Goal: Task Accomplishment & Management: Use online tool/utility

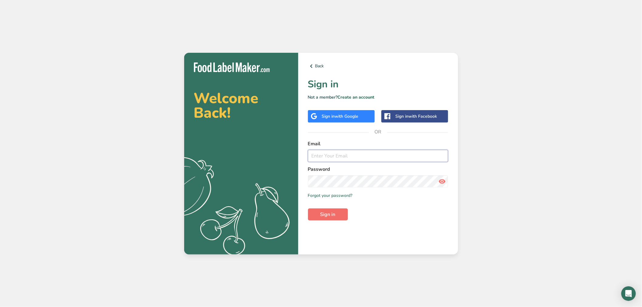
type input "[EMAIL_ADDRESS][DOMAIN_NAME]"
click at [331, 216] on span "Sign in" at bounding box center [328, 214] width 15 height 7
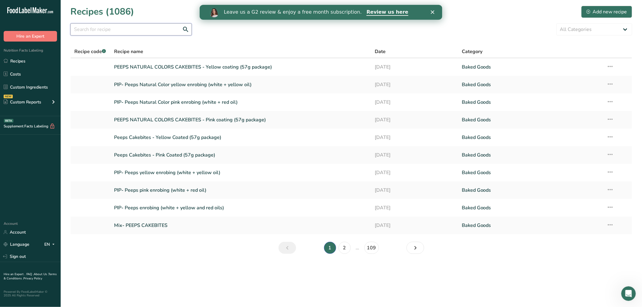
click at [88, 26] on input "text" at bounding box center [130, 29] width 121 height 12
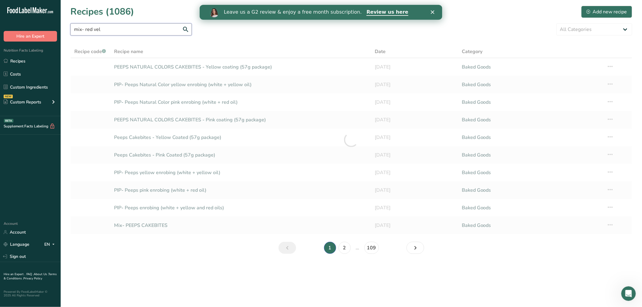
type input "mix- red vel"
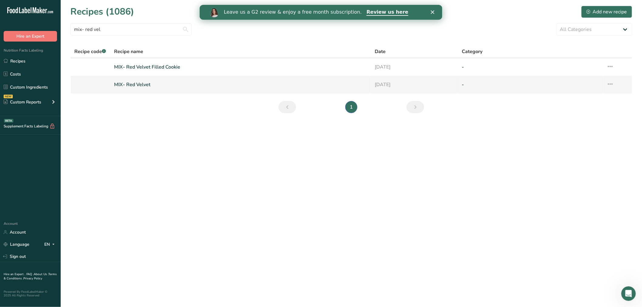
click at [138, 83] on link "MIX- Red Velvet" at bounding box center [241, 84] width 254 height 13
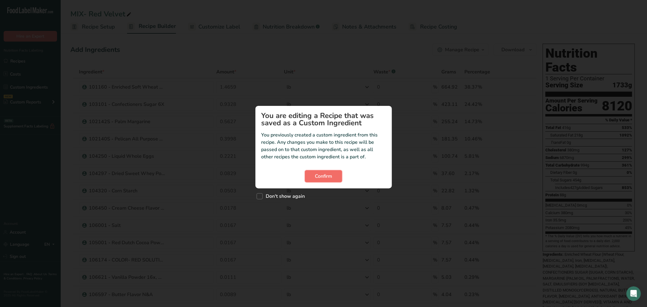
click at [331, 176] on span "Confirm" at bounding box center [323, 176] width 17 height 7
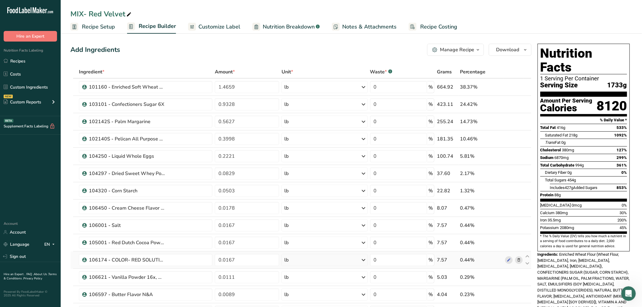
click at [521, 260] on icon at bounding box center [519, 260] width 4 height 6
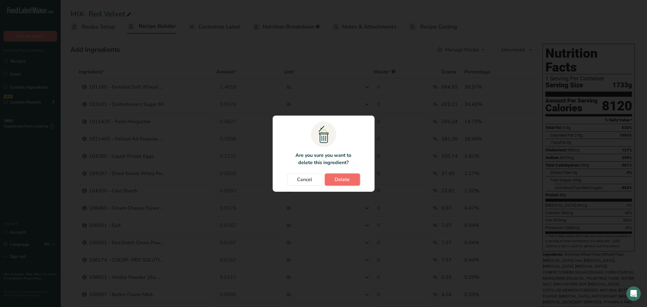
click at [342, 177] on span "Delete" at bounding box center [342, 179] width 15 height 7
type input "0.0111"
type input "0.0089"
type input "0.0056"
type input "0.0049"
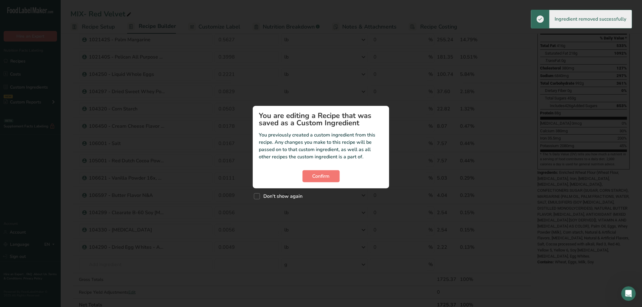
scroll to position [101, 0]
drag, startPoint x: 257, startPoint y: 197, endPoint x: 284, endPoint y: 189, distance: 28.4
click at [257, 196] on span "Custom ingredient modal" at bounding box center [257, 196] width 6 height 6
click at [257, 196] on input "Don't show again" at bounding box center [256, 196] width 4 height 4
checkbox input "true"
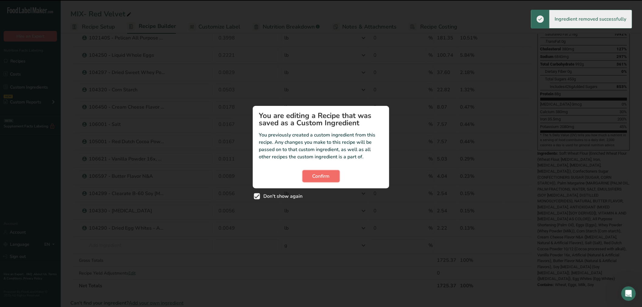
click at [323, 179] on span "Confirm" at bounding box center [321, 176] width 17 height 7
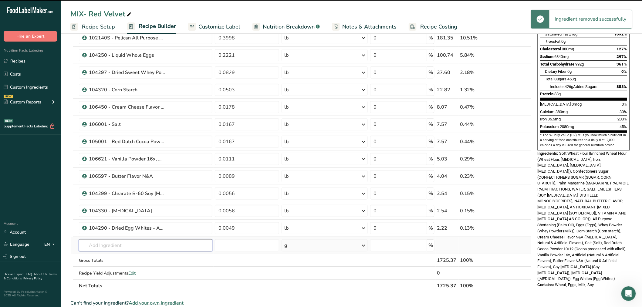
click at [177, 248] on input "text" at bounding box center [146, 245] width 134 height 12
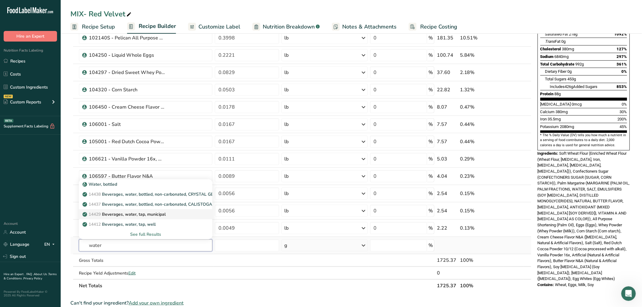
type input "water"
click at [141, 215] on p "14429 Beverages, water, tap, municipal" at bounding box center [125, 214] width 82 height 6
type input "Beverages, water, tap, municipal"
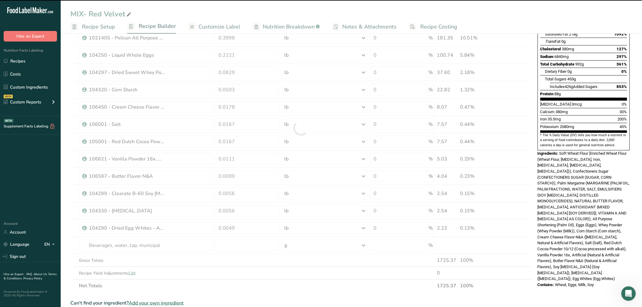
type input "0"
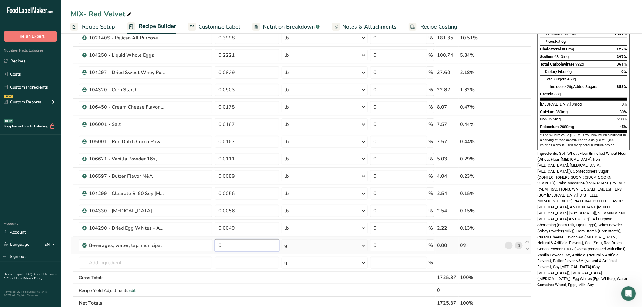
drag, startPoint x: 226, startPoint y: 240, endPoint x: 217, endPoint y: 240, distance: 9.4
click at [217, 240] on input "0" at bounding box center [247, 245] width 64 height 12
paste input ".039475"
type input "0.039475"
click at [283, 243] on div "Ingredient * Amount * Unit * Waste * .a-a{fill:#347362;}.b-a{fill:#fff;} Grams …" at bounding box center [300, 136] width 461 height 345
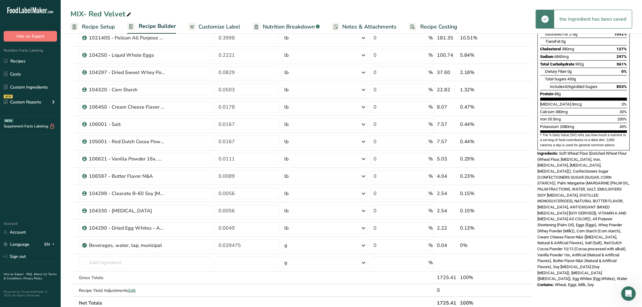
click at [287, 244] on div "g" at bounding box center [285, 245] width 3 height 7
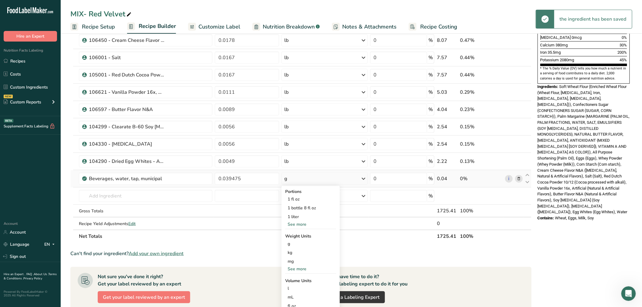
scroll to position [168, 0]
click at [294, 268] on div "See more" at bounding box center [310, 268] width 51 height 6
click at [293, 277] on div "lb" at bounding box center [310, 278] width 51 height 9
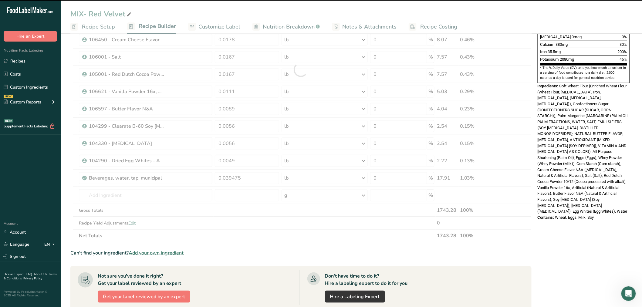
click at [143, 192] on div at bounding box center [300, 69] width 461 height 345
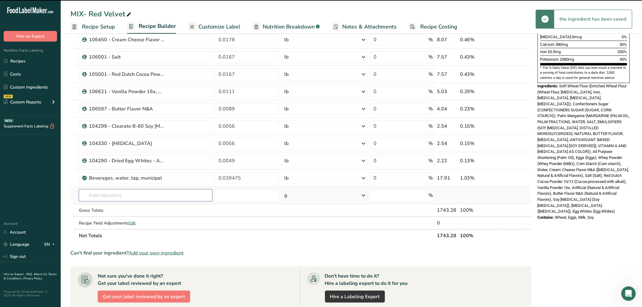
click at [141, 196] on input "text" at bounding box center [146, 195] width 134 height 12
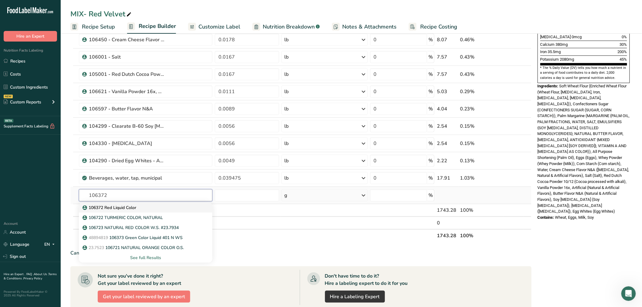
type input "106372"
click at [137, 207] on div "106372 Red Liquid Color" at bounding box center [141, 208] width 114 height 6
type input "106372 Red Liquid Color"
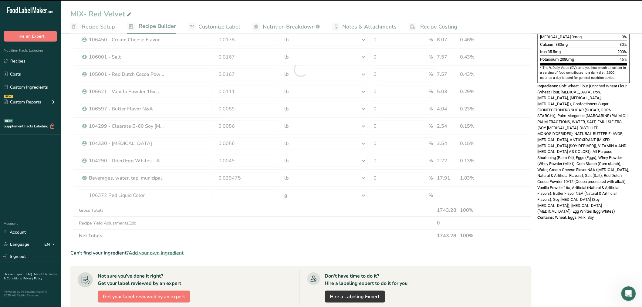
type input "0"
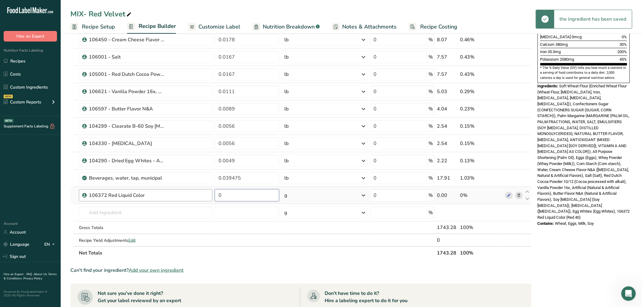
drag, startPoint x: 231, startPoint y: 192, endPoint x: 210, endPoint y: 192, distance: 20.6
click at [210, 192] on tr "106372 Red Liquid Color 0 g Weight Units g kg mg See more Volume Units l Volume…" at bounding box center [301, 195] width 461 height 17
paste input ".016657"
type input "0.016657"
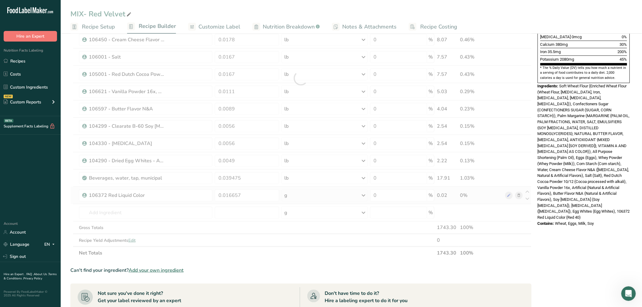
click at [309, 198] on div "Ingredient * Amount * Unit * Waste * .a-a{fill:#347362;}.b-a{fill:#fff;} Grams …" at bounding box center [300, 78] width 461 height 362
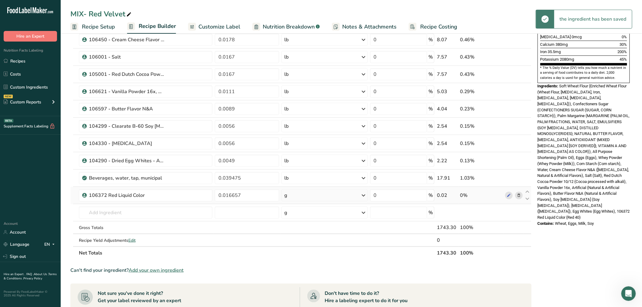
click at [299, 196] on div "g" at bounding box center [325, 195] width 86 height 12
click at [295, 245] on div "See more" at bounding box center [310, 243] width 51 height 6
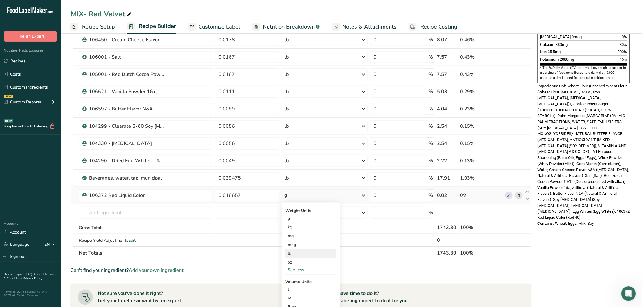
click at [290, 255] on div "lb" at bounding box center [310, 253] width 51 height 9
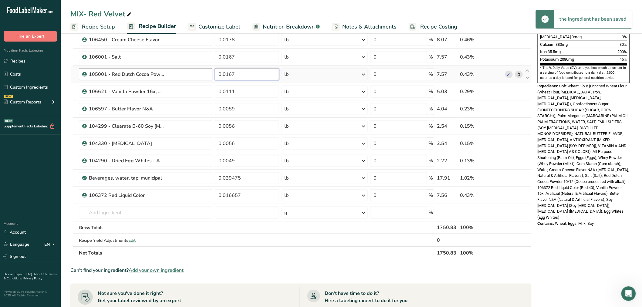
drag, startPoint x: 240, startPoint y: 72, endPoint x: 212, endPoint y: 77, distance: 28.9
click at [211, 76] on tr "105001 - Red Dutch Cocoa Powder 10/12 0.0167 lb Weight Units g kg mg See more V…" at bounding box center [301, 74] width 461 height 17
paste input "65"
type input "0.016657"
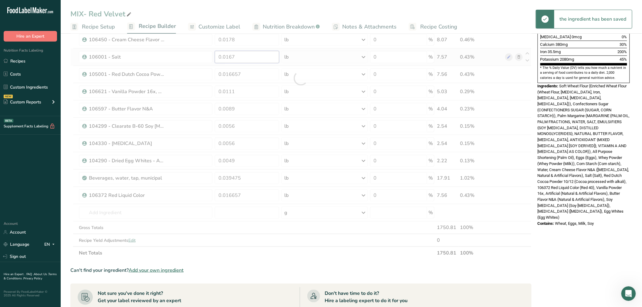
click at [240, 60] on div "Ingredient * Amount * Unit * Waste * .a-a{fill:#347362;}.b-a{fill:#fff;} Grams …" at bounding box center [300, 78] width 461 height 362
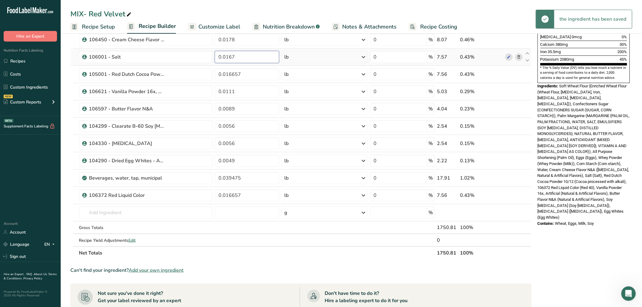
drag, startPoint x: 241, startPoint y: 56, endPoint x: 212, endPoint y: 63, distance: 30.2
click at [212, 63] on tr "106001 - Salt 0.0167 lb Weight Units g kg mg See more Volume Units l Volume uni…" at bounding box center [301, 57] width 461 height 17
paste input "65"
type input "0.016657"
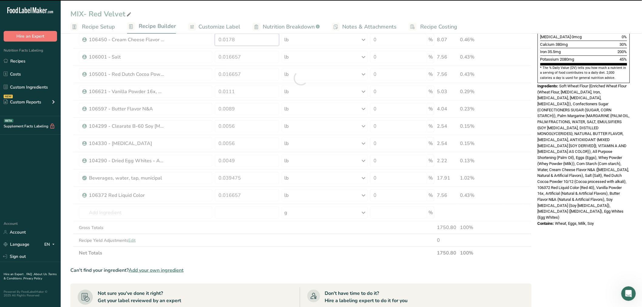
drag, startPoint x: 252, startPoint y: 40, endPoint x: 210, endPoint y: 42, distance: 42.2
click at [210, 42] on div "Ingredient * Amount * Unit * Waste * .a-a{fill:#347362;}.b-a{fill:#fff;} Grams …" at bounding box center [300, 78] width 461 height 362
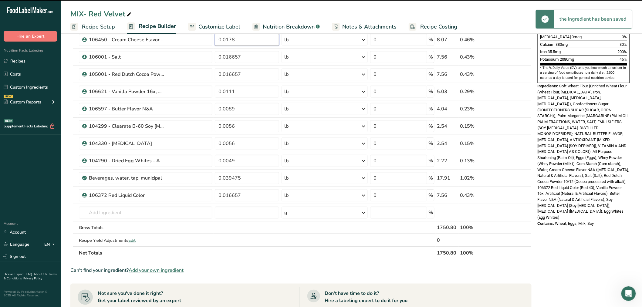
paste input "76"
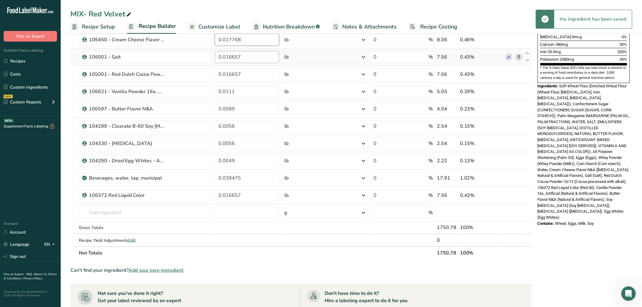
type input "0.017768"
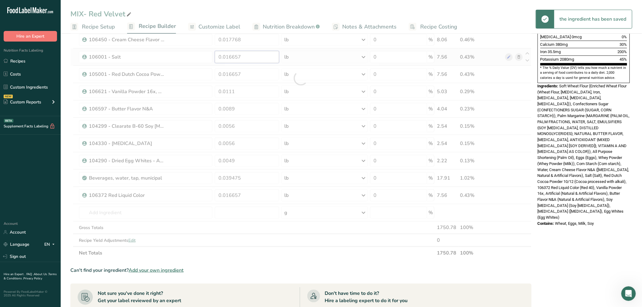
click at [252, 54] on div "Ingredient * Amount * Unit * Waste * .a-a{fill:#347362;}.b-a{fill:#fff;} Grams …" at bounding box center [300, 78] width 461 height 362
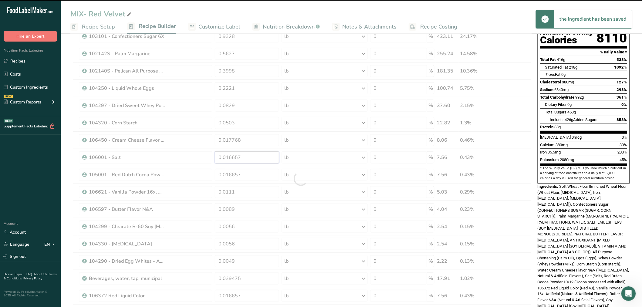
scroll to position [67, 0]
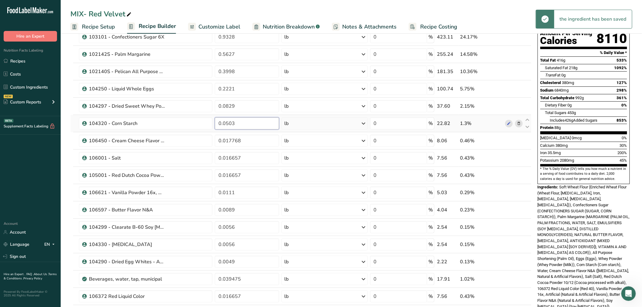
click at [193, 123] on div "Ingredient * Amount * Unit * Waste * .a-a{fill:#347362;}.b-a{fill:#fff;} Grams …" at bounding box center [300, 179] width 461 height 362
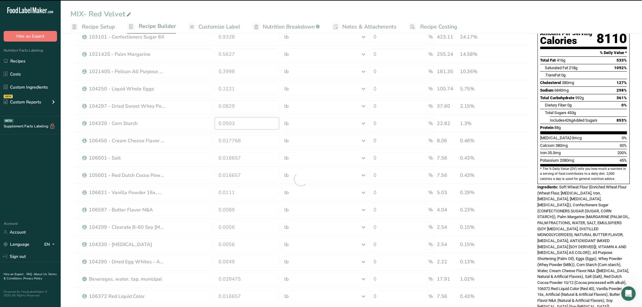
paste input "43"
click at [280, 108] on div at bounding box center [300, 179] width 461 height 362
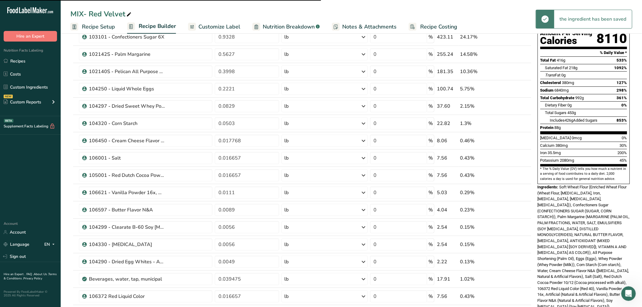
type input "0.050343"
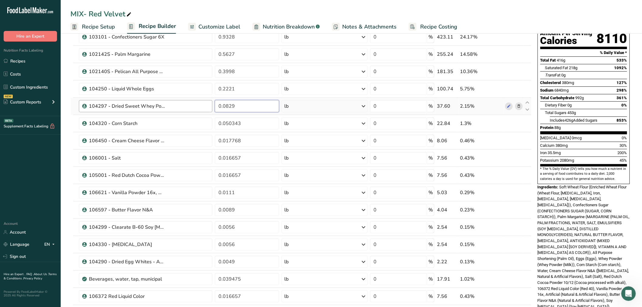
drag, startPoint x: 229, startPoint y: 108, endPoint x: 199, endPoint y: 112, distance: 29.4
click at [199, 112] on tr "104297 - Dried Sweet Whey Powder 0.0829 lb Weight Units g kg mg See more Volume…" at bounding box center [301, 106] width 461 height 17
paste input "17"
type input "0.082917"
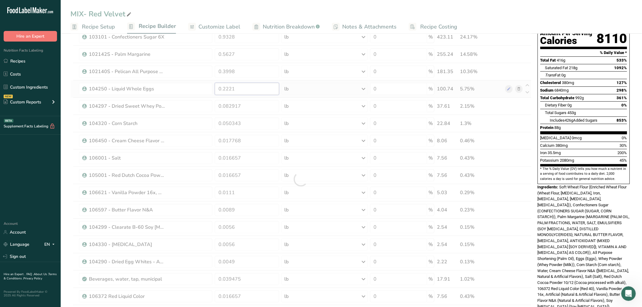
click at [242, 94] on div "Ingredient * Amount * Unit * Waste * .a-a{fill:#347362;}.b-a{fill:#fff;} Grams …" at bounding box center [300, 179] width 461 height 362
click at [242, 74] on div "Ingredient * Amount * Unit * Waste * .a-a{fill:#347362;}.b-a{fill:#fff;} Grams …" at bounding box center [300, 179] width 461 height 362
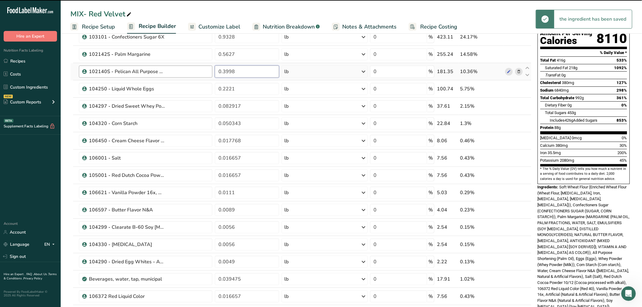
drag, startPoint x: 241, startPoint y: 72, endPoint x: 204, endPoint y: 77, distance: 37.6
drag, startPoint x: 237, startPoint y: 74, endPoint x: 199, endPoint y: 76, distance: 37.4
click at [199, 76] on tr "102140S - Pelican All Purpose Shortening 0.3998 lb Weight Units g kg mg See mor…" at bounding box center [301, 71] width 461 height 17
paste input "7"
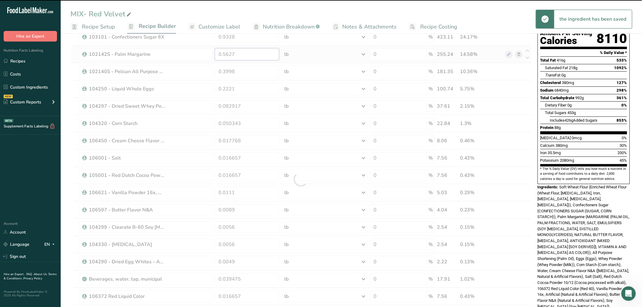
click at [229, 58] on div "Ingredient * Amount * Unit * Waste * .a-a{fill:#347362;}.b-a{fill:#fff;} Grams …" at bounding box center [300, 179] width 461 height 362
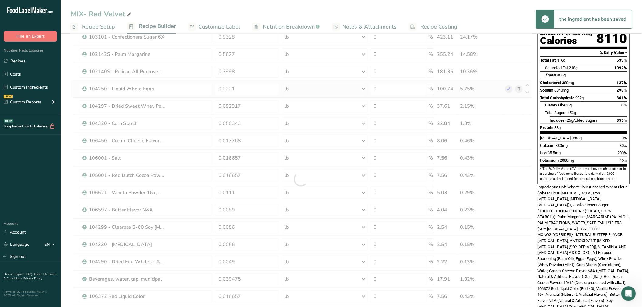
click at [231, 80] on div "Ingredient * Amount * Unit * Waste * .a-a{fill:#347362;}.b-a{fill:#fff;} Grams …" at bounding box center [300, 179] width 461 height 362
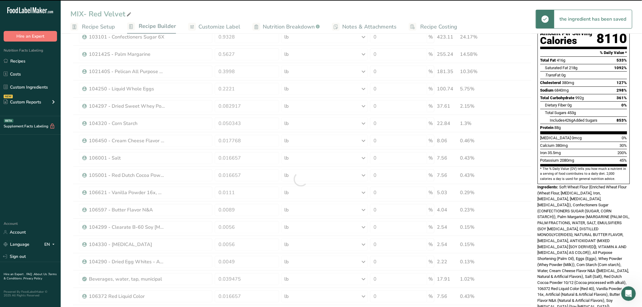
click at [237, 74] on div at bounding box center [300, 179] width 461 height 362
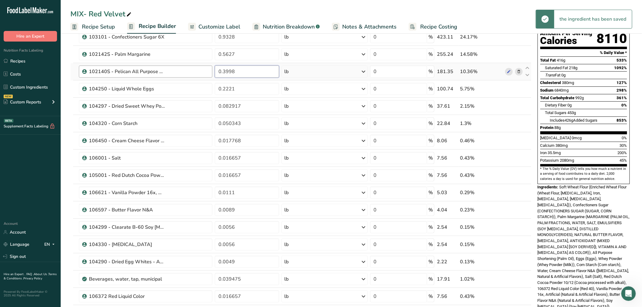
drag, startPoint x: 238, startPoint y: 72, endPoint x: 211, endPoint y: 75, distance: 26.9
click at [211, 75] on tr "102140S - Pelican All Purpose Shortening 0.3998 lb Weight Units g kg mg See mor…" at bounding box center [301, 71] width 461 height 17
paste input "7"
type input "0.39978"
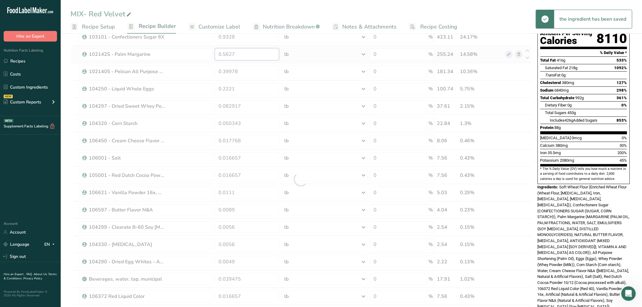
click at [252, 59] on div "Ingredient * Amount * Unit * Waste * .a-a{fill:#347362;}.b-a{fill:#fff;} Grams …" at bounding box center [300, 179] width 461 height 362
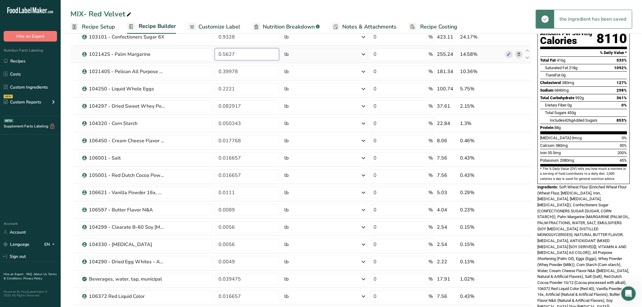
click at [247, 56] on input "0.5627" at bounding box center [247, 54] width 64 height 12
drag, startPoint x: 210, startPoint y: 61, endPoint x: 196, endPoint y: 63, distance: 13.8
click at [196, 63] on tbody "101160 - Enriched Soft Wheat Flour 1.4659 lb Weight Units g kg mg See more Volu…" at bounding box center [301, 179] width 461 height 336
paste input "653"
type input "0.562653"
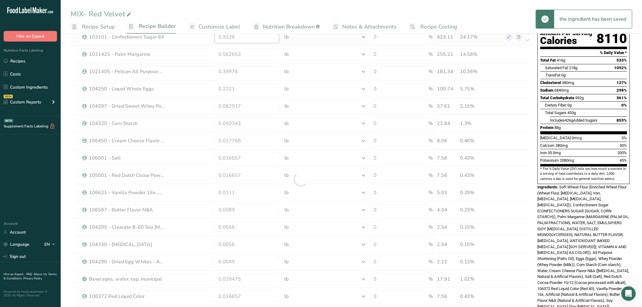
click at [260, 39] on div "Ingredient * Amount * Unit * Waste * .a-a{fill:#347362;}.b-a{fill:#fff;} Grams …" at bounding box center [300, 179] width 461 height 362
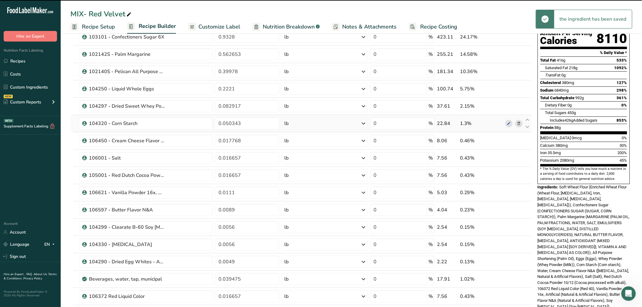
scroll to position [0, 0]
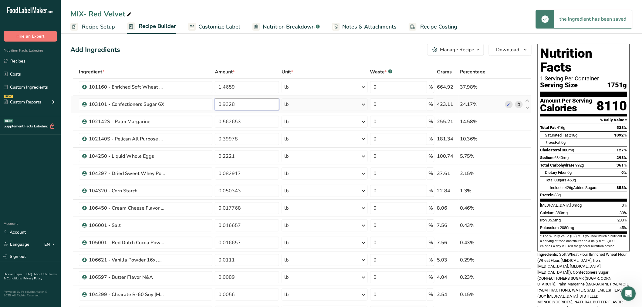
click at [260, 104] on input "0.9328" at bounding box center [247, 104] width 64 height 12
click at [207, 102] on tr "103101 - Confectioners Sugar 6X 0.9328 lb Weight Units g kg mg See more Volume …" at bounding box center [301, 104] width 461 height 17
paste input "19"
type input "0.932819"
click at [244, 86] on div "Ingredient * Amount * Unit * Waste * .a-a{fill:#347362;}.b-a{fill:#fff;} Grams …" at bounding box center [300, 247] width 461 height 362
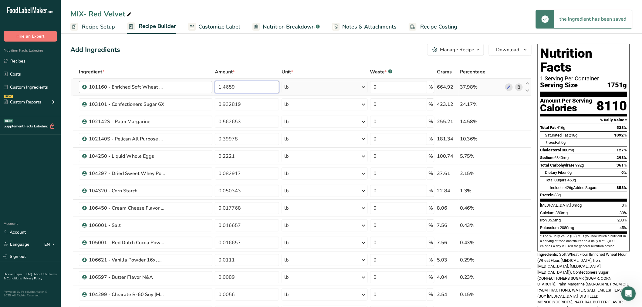
drag, startPoint x: 250, startPoint y: 90, endPoint x: 211, endPoint y: 84, distance: 38.6
click at [211, 84] on tr "101160 - Enriched Soft Wheat Flour 1.4659 lb Weight Units g kg mg See more Volu…" at bounding box center [301, 87] width 461 height 17
paste input "85"
type input "1.465859"
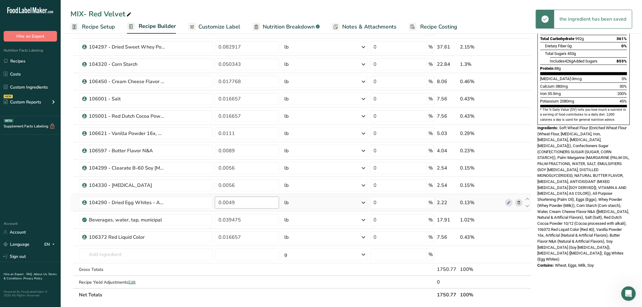
scroll to position [135, 0]
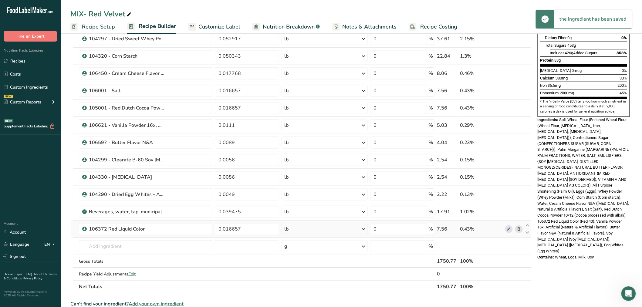
click at [74, 225] on td at bounding box center [75, 229] width 5 height 17
click at [527, 225] on icon at bounding box center [527, 225] width 7 height 5
type input "0.016657"
type input "0.039475"
click at [531, 225] on icon at bounding box center [527, 225] width 7 height 5
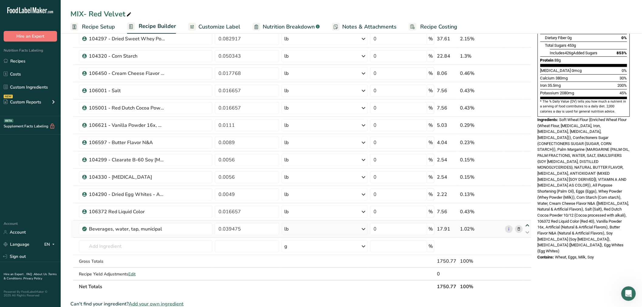
type input "0.039475"
type input "0.016657"
click at [528, 225] on icon at bounding box center [527, 225] width 7 height 5
type input "0.016657"
type input "0.039475"
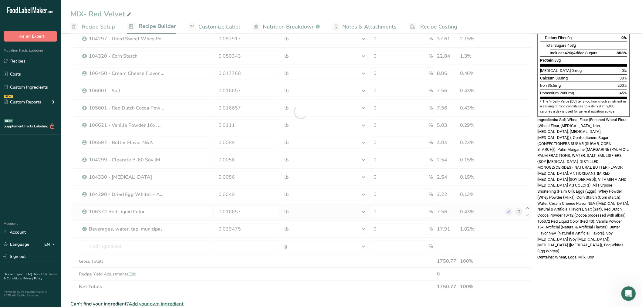
click at [528, 208] on div at bounding box center [300, 112] width 461 height 362
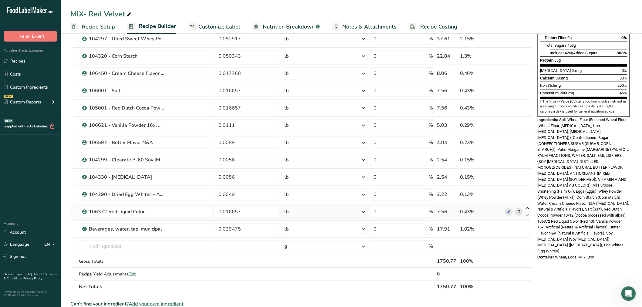
click at [528, 208] on icon at bounding box center [527, 208] width 7 height 5
type input "0.016657"
type input "0.0049"
click at [526, 191] on icon at bounding box center [527, 191] width 7 height 5
type input "0.016657"
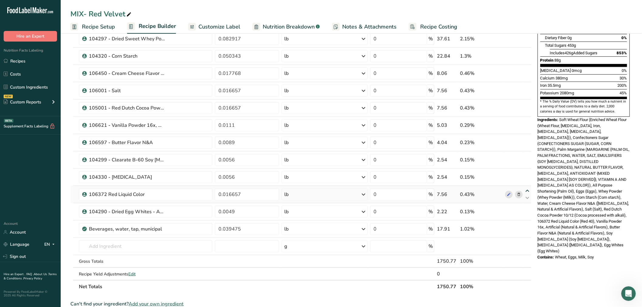
type input "0.0056"
click at [527, 189] on icon at bounding box center [527, 191] width 7 height 5
type input "0.0056"
type input "0.016657"
click at [527, 192] on icon at bounding box center [527, 191] width 7 height 5
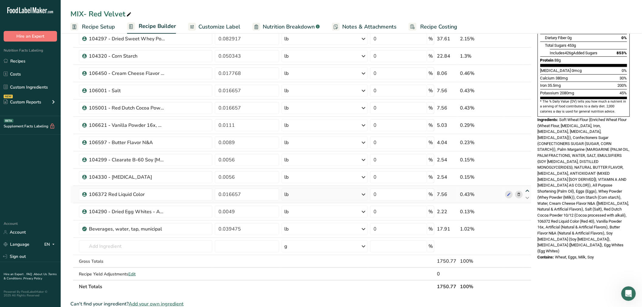
type input "0.016657"
type input "0.0056"
click at [526, 174] on icon at bounding box center [527, 173] width 7 height 5
type input "0.016657"
type input "0.0056"
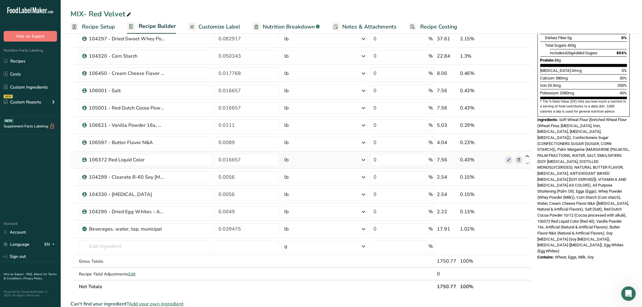
click at [526, 156] on icon at bounding box center [527, 156] width 7 height 5
type input "0.016657"
type input "0.0089"
click at [527, 137] on icon at bounding box center [527, 139] width 7 height 5
type input "0.016657"
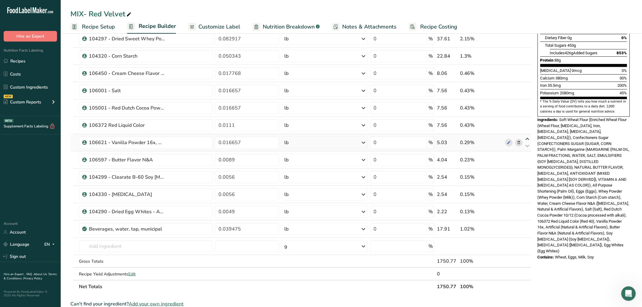
type input "0.0111"
click at [527, 225] on icon at bounding box center [527, 225] width 7 height 5
type input "0.039475"
type input "0.0049"
click at [527, 207] on icon at bounding box center [527, 208] width 7 height 5
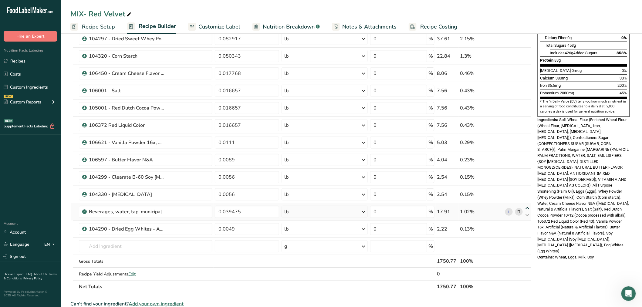
type input "0.039475"
type input "0.0056"
click at [528, 193] on icon at bounding box center [527, 191] width 7 height 5
type input "0.039475"
type input "0.0056"
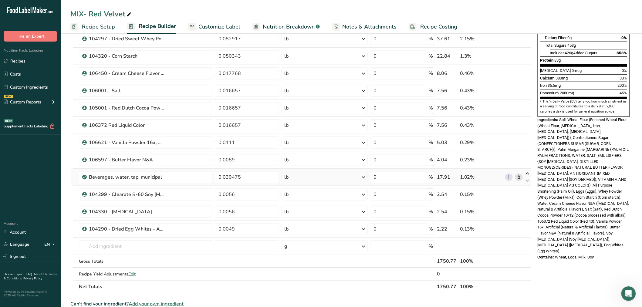
click at [527, 173] on icon at bounding box center [527, 173] width 7 height 5
type input "0.039475"
type input "0.0089"
click at [526, 156] on icon at bounding box center [527, 156] width 7 height 5
type input "0.039475"
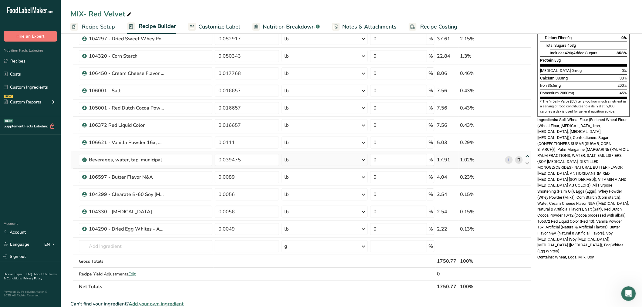
type input "0.0111"
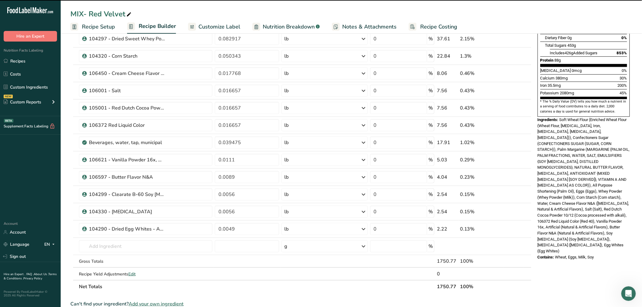
click at [527, 140] on icon at bounding box center [527, 139] width 7 height 5
type input "0.039475"
type input "0.016657"
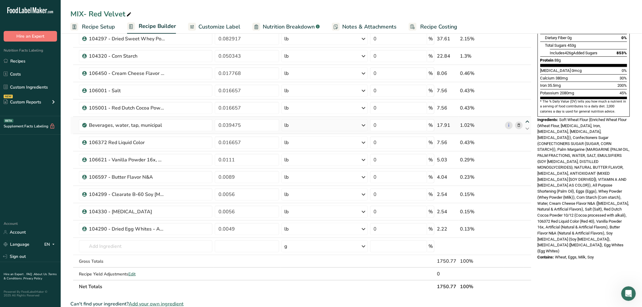
click at [528, 122] on icon at bounding box center [527, 122] width 7 height 5
type input "0.039475"
type input "0.016657"
click at [526, 104] on icon at bounding box center [527, 104] width 7 height 5
type input "0.039475"
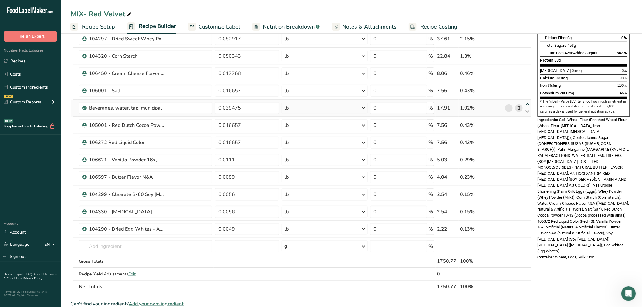
type input "0.016657"
click at [526, 86] on icon at bounding box center [527, 87] width 7 height 5
type input "0.039475"
type input "0.017768"
drag, startPoint x: 240, startPoint y: 160, endPoint x: 166, endPoint y: 164, distance: 74.2
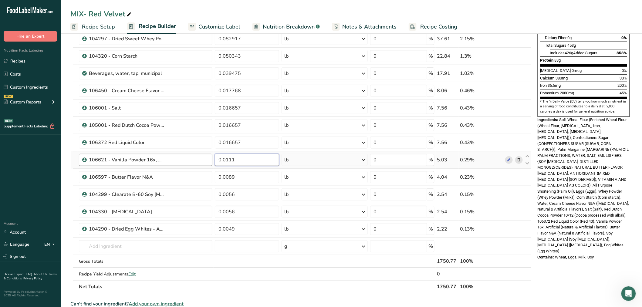
click at [166, 164] on tr "106621 - Vanilla Powder 16x, Artificial 0.0111 lb Weight Units g kg mg See more…" at bounding box center [301, 159] width 461 height 17
paste input "05"
type input "0.011105"
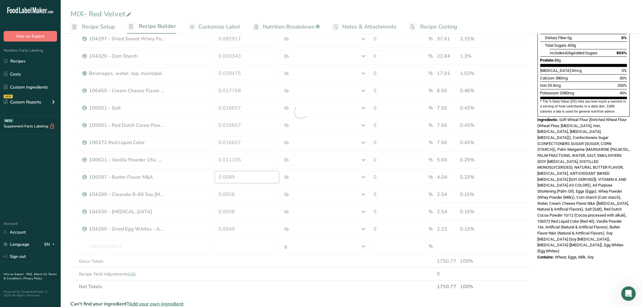
click at [229, 178] on div "Ingredient * Amount * Unit * Waste * .a-a{fill:#347362;}.b-a{fill:#fff;} Grams …" at bounding box center [300, 112] width 461 height 362
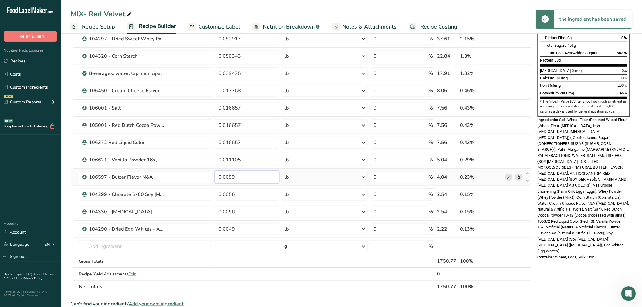
drag, startPoint x: 253, startPoint y: 176, endPoint x: 248, endPoint y: 180, distance: 6.1
click at [252, 177] on input "0.0089" at bounding box center [247, 177] width 64 height 12
click at [180, 184] on tr "106597 - Butter Flavor N&A 0.0089 lb Weight Units g kg mg See more Volume Units…" at bounding box center [301, 177] width 461 height 17
paste input "884"
type input "0.008884"
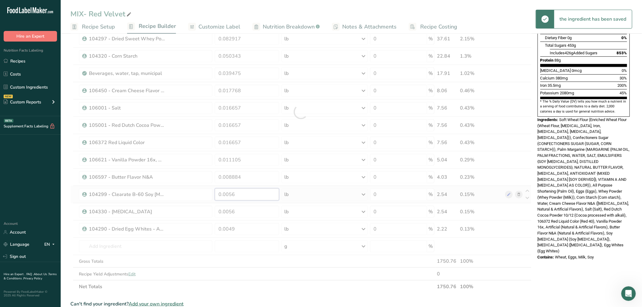
click at [260, 190] on div "Ingredient * Amount * Unit * Waste * .a-a{fill:#347362;}.b-a{fill:#fff;} Grams …" at bounding box center [300, 112] width 461 height 362
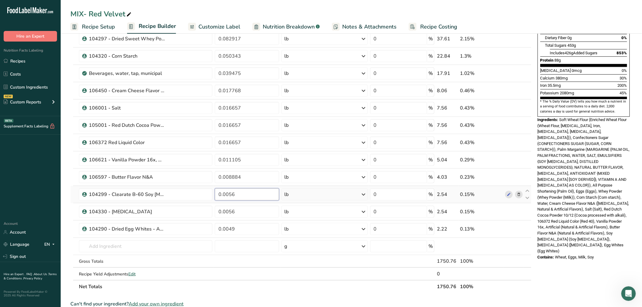
drag, startPoint x: 217, startPoint y: 200, endPoint x: 208, endPoint y: 201, distance: 8.8
click at [208, 201] on tr "104299 - Clearate B-60 Soy Lecithin 0.0056 lb Weight Units g kg mg See more Vol…" at bounding box center [301, 194] width 461 height 17
paste input "552"
type input "0.005552"
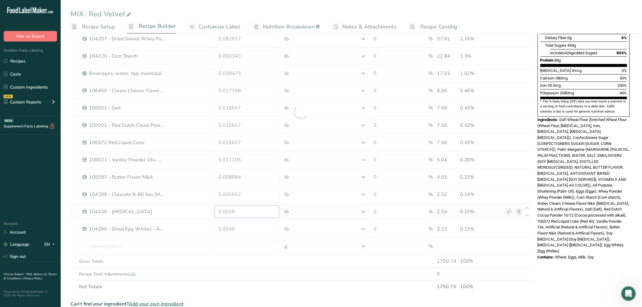
click at [250, 210] on div "Ingredient * Amount * Unit * Waste * .a-a{fill:#347362;}.b-a{fill:#fff;} Grams …" at bounding box center [300, 112] width 461 height 362
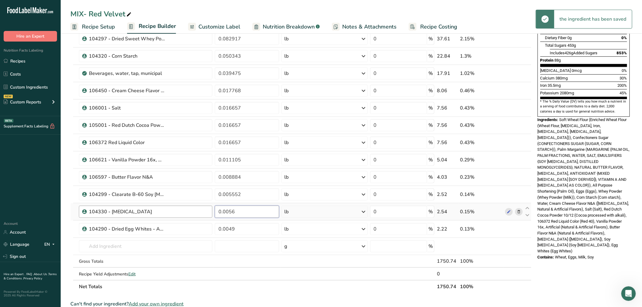
drag, startPoint x: 243, startPoint y: 213, endPoint x: 197, endPoint y: 215, distance: 46.2
click at [197, 215] on tr "104330 - Sodium Bicarbonate 0.0056 lb Weight Units g kg mg mcg lb oz See less V…" at bounding box center [301, 211] width 461 height 17
paste input "552"
type input "0.005552"
click at [248, 227] on div "Ingredient * Amount * Unit * Waste * .a-a{fill:#347362;}.b-a{fill:#fff;} Grams …" at bounding box center [300, 112] width 461 height 362
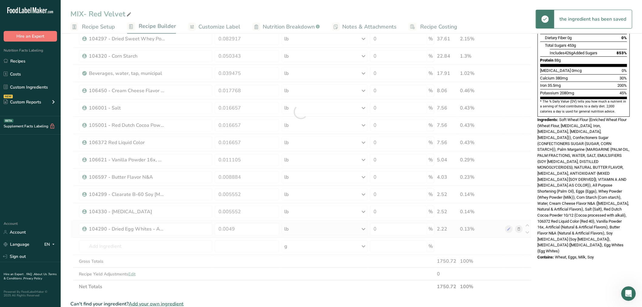
click at [196, 235] on div "Ingredient * Amount * Unit * Waste * .a-a{fill:#347362;}.b-a{fill:#fff;} Grams …" at bounding box center [300, 112] width 461 height 362
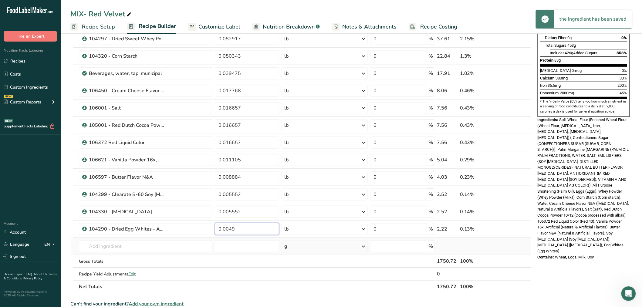
drag, startPoint x: 244, startPoint y: 228, endPoint x: 171, endPoint y: 238, distance: 74.2
click at [171, 238] on tbody "101160 - Enriched Soft Wheat Flour 1.465859 lb Weight Units g kg mg See more Vo…" at bounding box center [301, 112] width 461 height 336
paste input "45"
type input "0.004945"
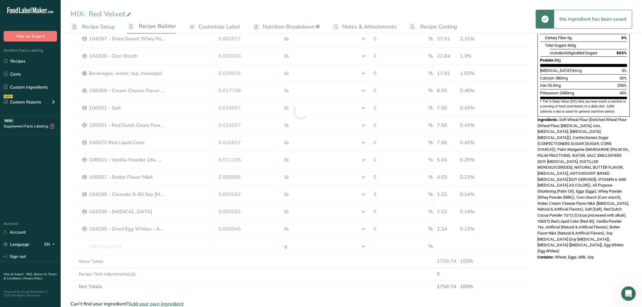
click at [241, 256] on div "Ingredient * Amount * Unit * Waste * .a-a{fill:#347362;}.b-a{fill:#fff;} Grams …" at bounding box center [300, 112] width 461 height 362
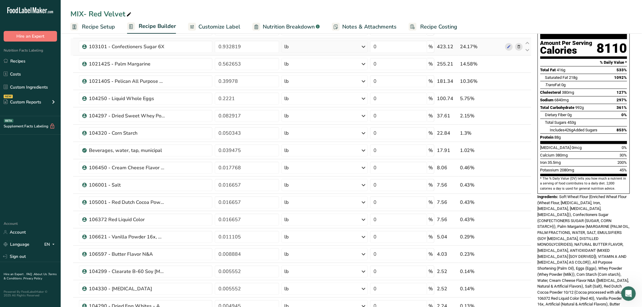
scroll to position [0, 0]
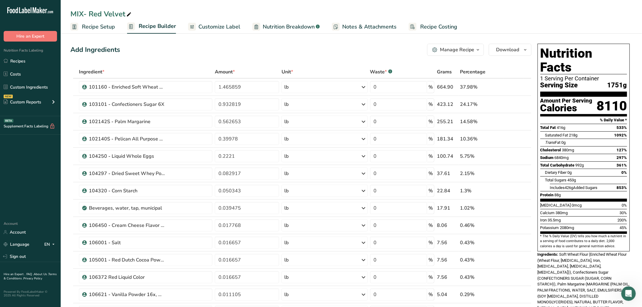
click at [447, 48] on div "Manage Recipe" at bounding box center [457, 49] width 34 height 7
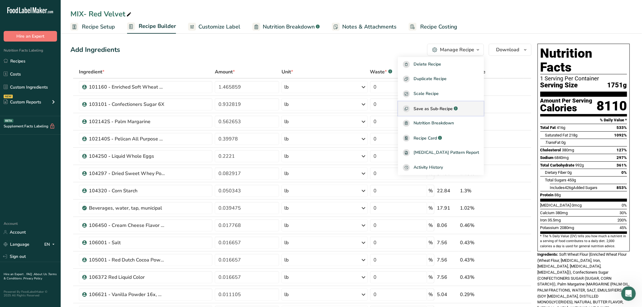
click at [436, 105] on div "Save as Sub-Recipe .a-a{fill:#347362;}.b-a{fill:#fff;}" at bounding box center [441, 108] width 76 height 7
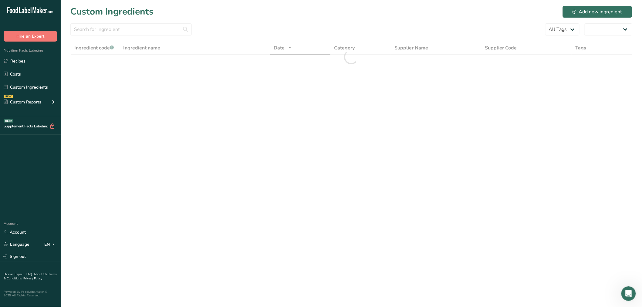
select select "30"
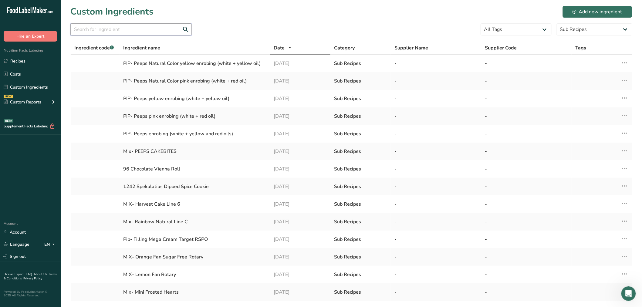
click at [137, 29] on input "text" at bounding box center [130, 29] width 121 height 12
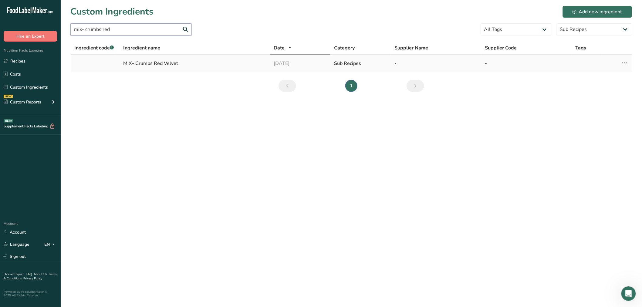
type input "mix- crumbs red"
click at [169, 60] on div "MIX- Crumbs Red Velvet" at bounding box center [195, 63] width 144 height 7
click at [165, 65] on div "MIX- Crumbs Red Velvet" at bounding box center [195, 63] width 144 height 7
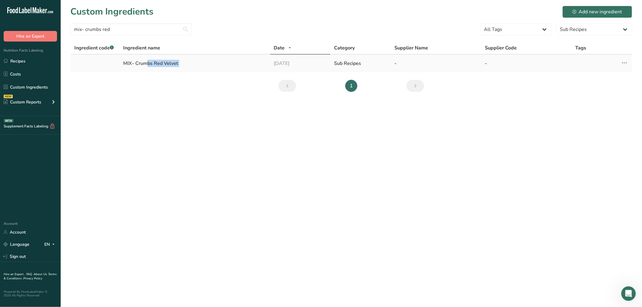
click at [165, 65] on div "MIX- Crumbs Red Velvet" at bounding box center [195, 63] width 144 height 7
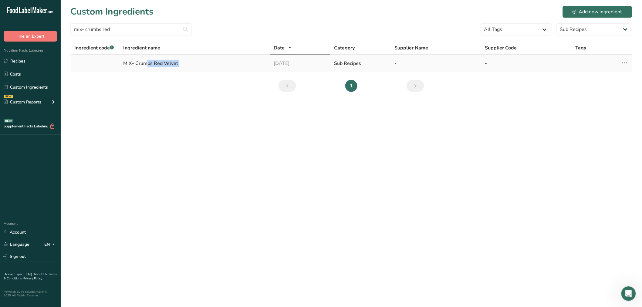
click at [165, 65] on div "MIX- Crumbs Red Velvet" at bounding box center [195, 63] width 144 height 7
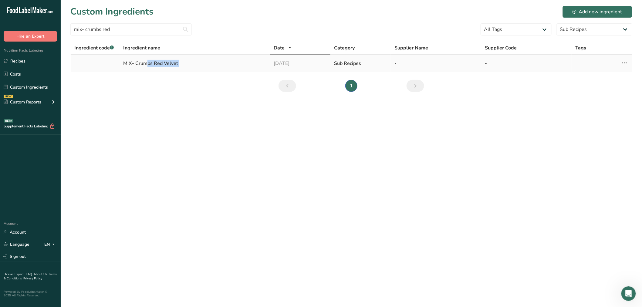
click at [165, 65] on div "MIX- Crumbs Red Velvet" at bounding box center [195, 63] width 144 height 7
click at [164, 65] on div "MIX- Crumbs Red Velvet" at bounding box center [195, 63] width 144 height 7
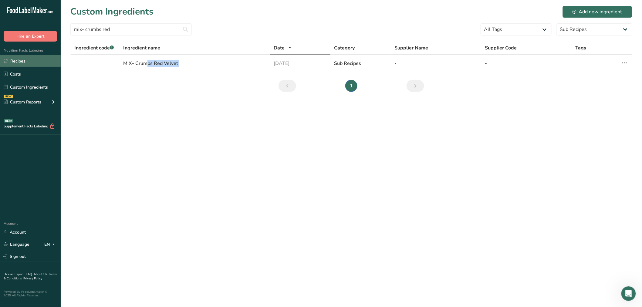
click at [20, 58] on link "Recipes" at bounding box center [30, 61] width 61 height 12
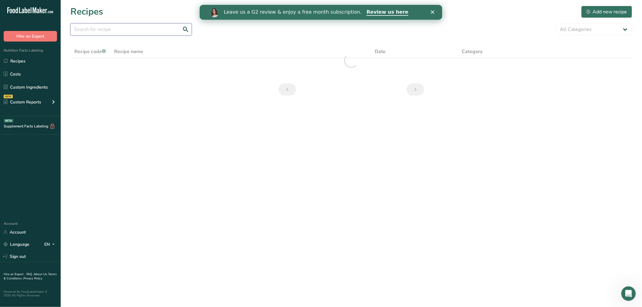
drag, startPoint x: 105, startPoint y: 34, endPoint x: 94, endPoint y: 32, distance: 11.0
click at [100, 34] on input "text" at bounding box center [130, 29] width 121 height 12
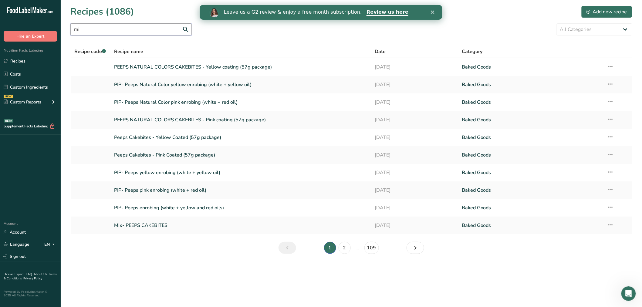
type input "m"
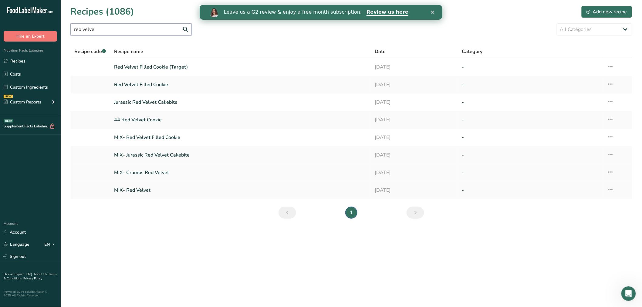
type input "red velve"
click at [148, 169] on link "MIX- Crumbs Red Velvet" at bounding box center [241, 172] width 254 height 13
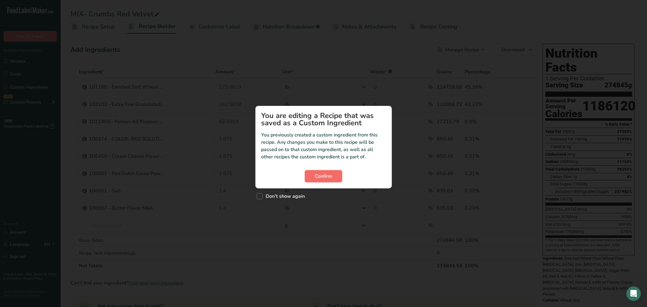
click at [328, 179] on span "Confirm" at bounding box center [323, 176] width 17 height 7
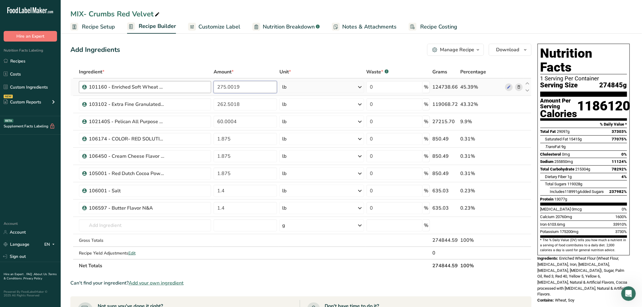
drag, startPoint x: 239, startPoint y: 89, endPoint x: 210, endPoint y: 88, distance: 28.9
click at [222, 89] on input "275.0019" at bounding box center [245, 87] width 63 height 12
type input "2"
type input "550"
click at [276, 62] on div "Add Ingredients Manage Recipe Delete Recipe Duplicate Recipe Scale Recipe Save …" at bounding box center [302, 270] width 465 height 459
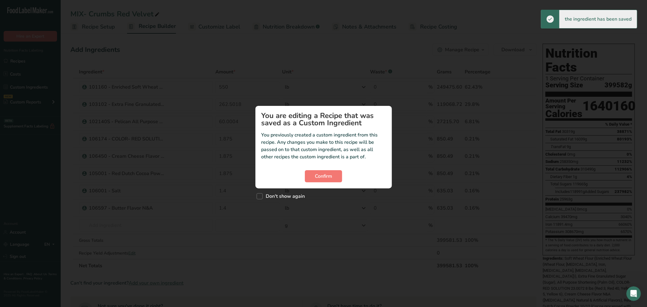
drag, startPoint x: 263, startPoint y: 198, endPoint x: 287, endPoint y: 192, distance: 25.2
click at [263, 199] on span "Don't show again" at bounding box center [284, 196] width 42 height 6
click at [261, 198] on input "Don't show again" at bounding box center [259, 196] width 4 height 4
checkbox input "true"
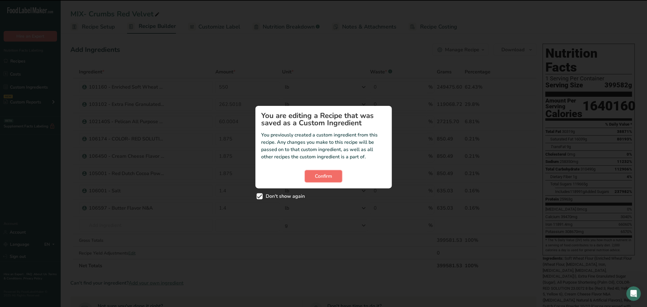
click at [316, 179] on span "Confirm" at bounding box center [323, 176] width 17 height 7
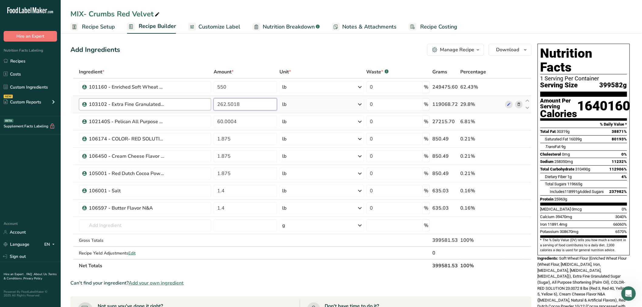
drag, startPoint x: 242, startPoint y: 99, endPoint x: 205, endPoint y: 103, distance: 37.2
click at [205, 103] on tr "103102 - Extra Fine Granulated Sugar 262.5018 lb Weight Units g kg mg See more …" at bounding box center [301, 104] width 461 height 17
type input "525"
click at [234, 122] on div "Ingredient * Amount * Unit * Waste * .a-a{fill:#347362;}.b-a{fill:#fff;} Grams …" at bounding box center [300, 169] width 461 height 207
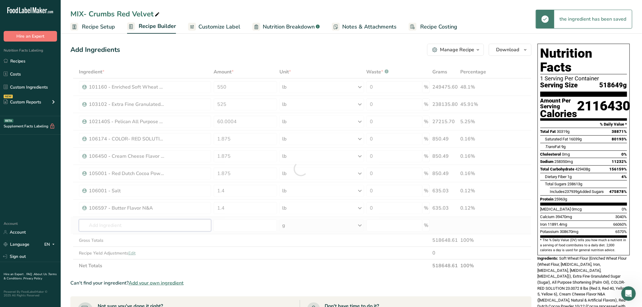
click at [150, 223] on div "Ingredient * Amount * Unit * Waste * .a-a{fill:#347362;}.b-a{fill:#fff;} Grams …" at bounding box center [300, 169] width 461 height 207
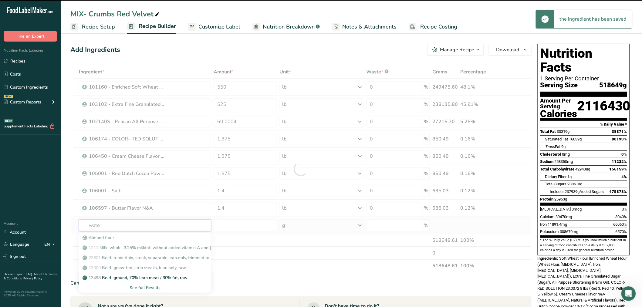
type input "water"
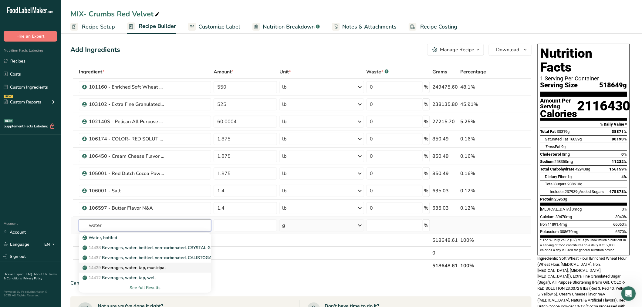
type input "water"
click at [152, 265] on p "14429 Beverages, water, tap, municipal" at bounding box center [125, 268] width 82 height 6
type input "Beverages, water, tap, municipal"
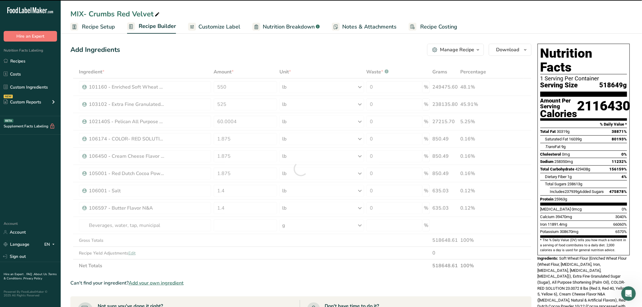
type input "0"
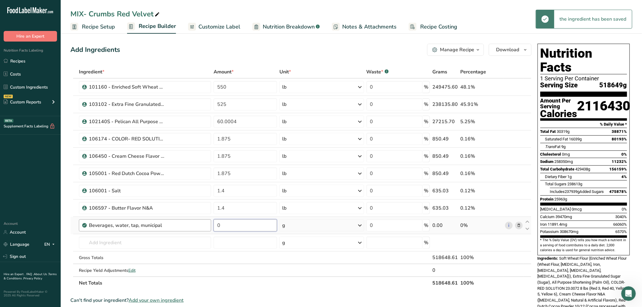
drag, startPoint x: 211, startPoint y: 229, endPoint x: 193, endPoint y: 220, distance: 19.7
click at [191, 222] on tr "Beverages, water, tap, municipal 0 g Portions 1 fl oz 1 bottle 8 fl oz 1 liter …" at bounding box center [301, 225] width 461 height 17
type input "130"
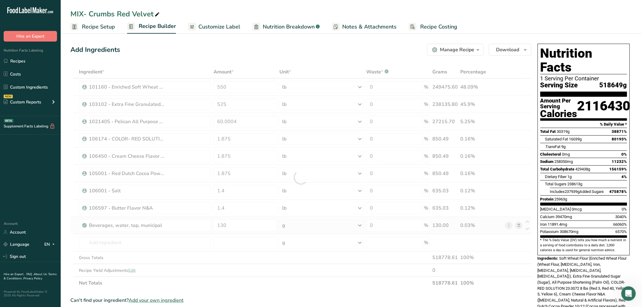
click at [295, 221] on div "Ingredient * Amount * Unit * Waste * .a-a{fill:#347362;}.b-a{fill:#fff;} Grams …" at bounding box center [300, 178] width 461 height 224
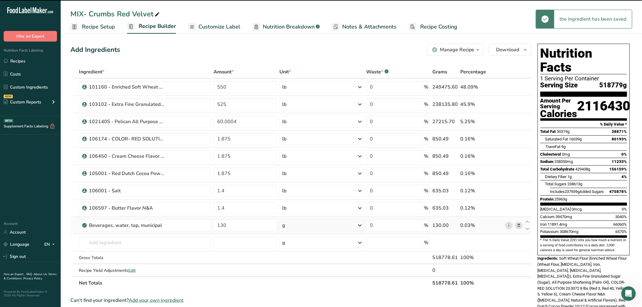
click at [297, 228] on div "g" at bounding box center [322, 225] width 84 height 12
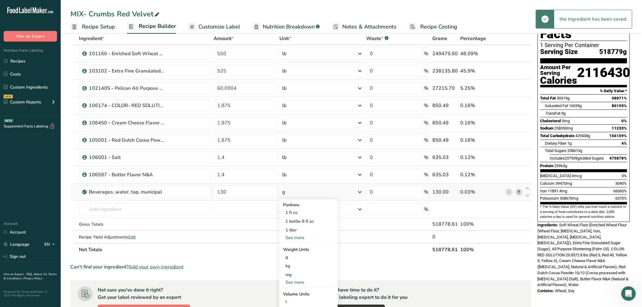
scroll to position [34, 0]
click at [290, 284] on div "See more" at bounding box center [308, 282] width 51 height 6
drag, startPoint x: 291, startPoint y: 290, endPoint x: 293, endPoint y: 287, distance: 3.9
click at [291, 291] on div "lb" at bounding box center [308, 292] width 51 height 9
click at [526, 189] on icon at bounding box center [527, 188] width 7 height 5
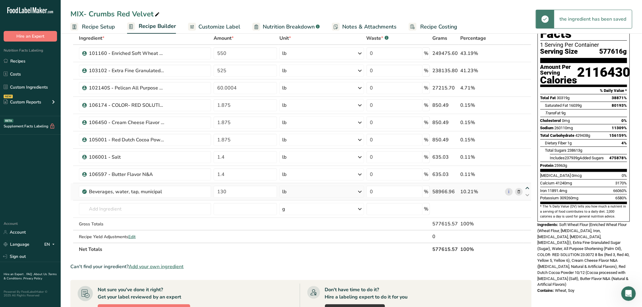
type input "130"
type input "1.4"
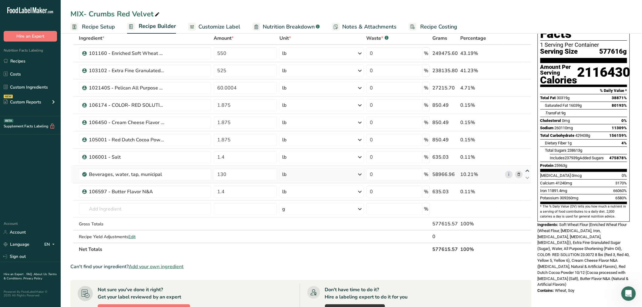
click at [529, 169] on icon at bounding box center [527, 171] width 7 height 5
type input "130"
type input "1.4"
click at [526, 153] on icon at bounding box center [527, 153] width 7 height 5
type input "130"
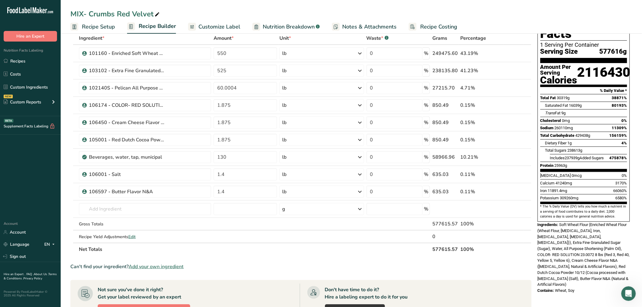
type input "1.875"
click at [527, 134] on icon at bounding box center [527, 136] width 7 height 5
type input "130"
type input "1.875"
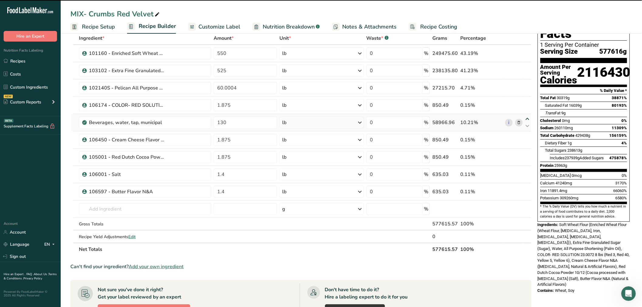
click at [527, 119] on icon at bounding box center [527, 119] width 7 height 5
type input "130"
type input "1.875"
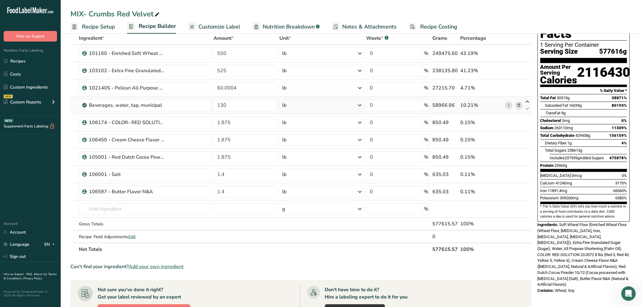
click at [529, 101] on icon at bounding box center [527, 102] width 7 height 5
type input "130"
drag, startPoint x: 241, startPoint y: 106, endPoint x: 166, endPoint y: 103, distance: 75.3
click at [168, 105] on tr "102140S - Pelican All Purpose Shortening 60.0004 lb Weight Units g kg mg See mo…" at bounding box center [301, 105] width 461 height 17
type input "120"
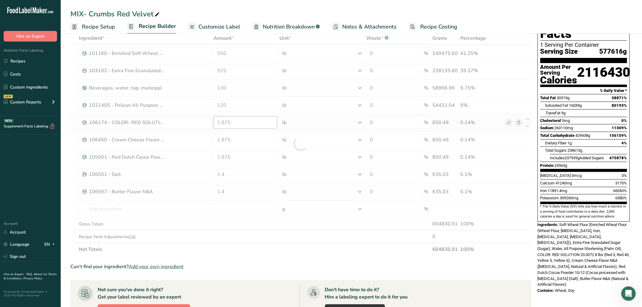
click at [246, 121] on div "Ingredient * Amount * Unit * Waste * .a-a{fill:#347362;}.b-a{fill:#fff;} Grams …" at bounding box center [300, 144] width 461 height 224
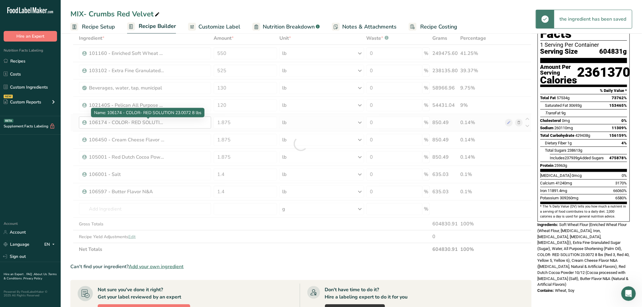
click at [129, 119] on div "Ingredient * Amount * Unit * Waste * .a-a{fill:#347362;}.b-a{fill:#fff;} Grams …" at bounding box center [300, 144] width 461 height 224
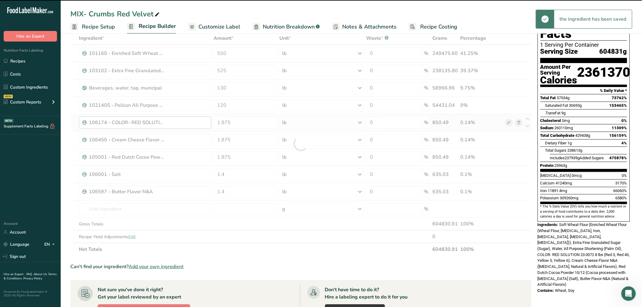
click at [129, 119] on div at bounding box center [300, 144] width 461 height 224
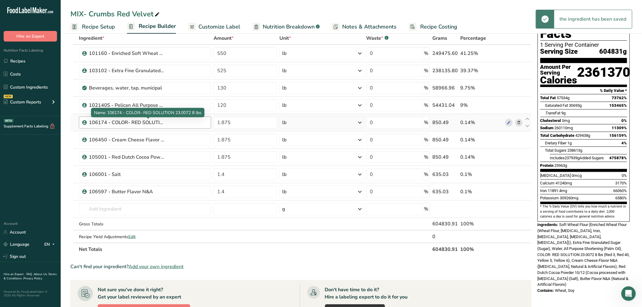
click at [129, 119] on div "106174 - COLOR- RED SOLUTION 23.0072 8 lbs" at bounding box center [127, 122] width 76 height 7
drag, startPoint x: 168, startPoint y: 124, endPoint x: 114, endPoint y: 128, distance: 54.5
click at [114, 128] on div "106174 - COLOR- RED SOLUTION 23.0072 8 lbs" at bounding box center [145, 123] width 133 height 12
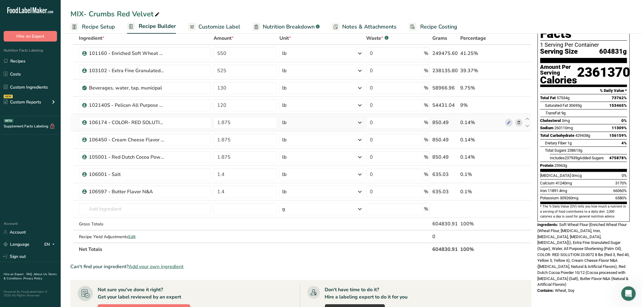
click at [521, 122] on icon at bounding box center [519, 123] width 4 height 6
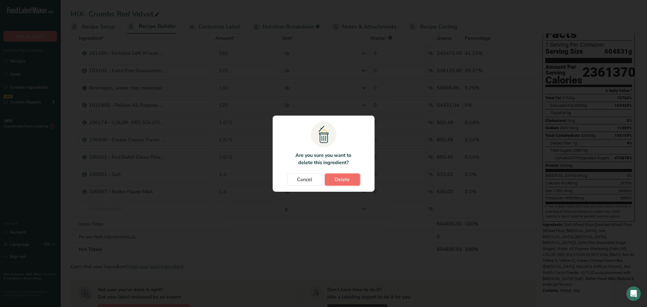
click at [347, 182] on span "Delete" at bounding box center [342, 179] width 15 height 7
type input "1.4"
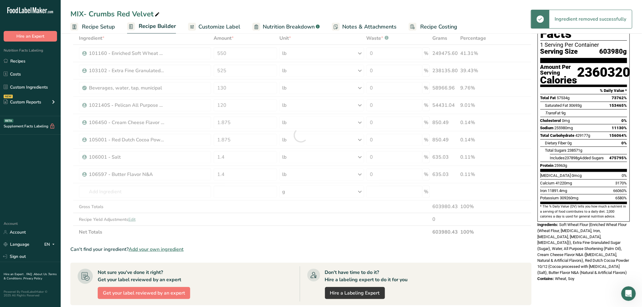
click at [113, 189] on div at bounding box center [300, 135] width 461 height 207
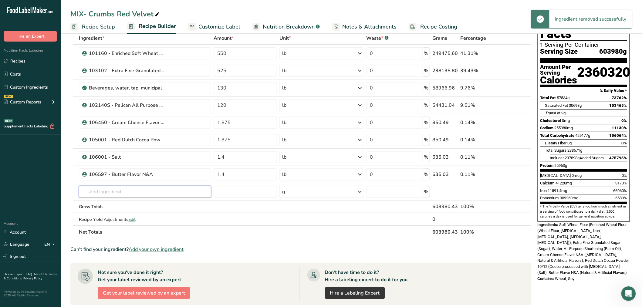
click at [108, 192] on input "text" at bounding box center [145, 192] width 133 height 12
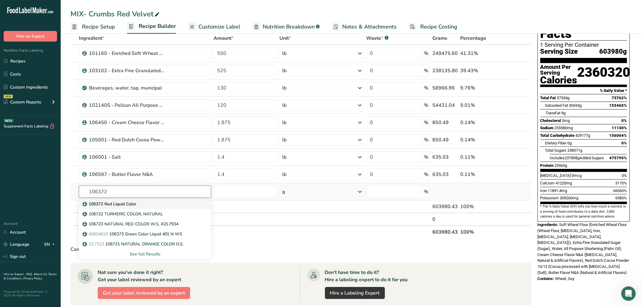
type input "106372"
click at [114, 205] on p "106372 Red Liquid Color" at bounding box center [110, 204] width 53 height 6
type input "106372 Red Liquid Color"
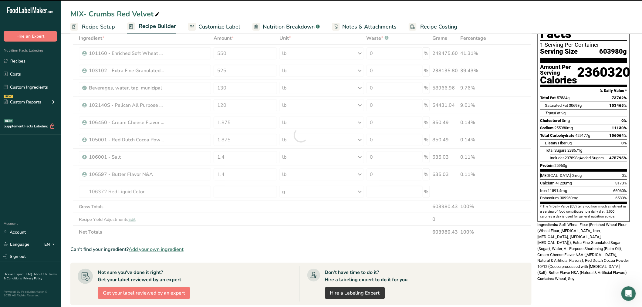
type input "0"
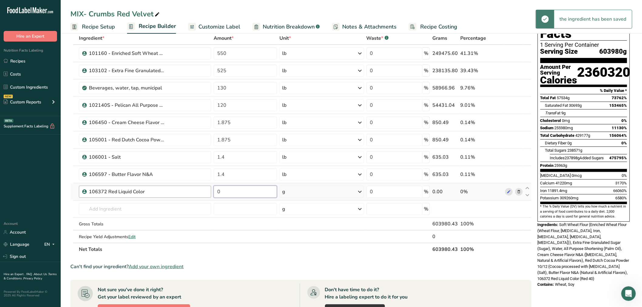
drag, startPoint x: 235, startPoint y: 192, endPoint x: 194, endPoint y: 188, distance: 41.8
click at [196, 189] on tr "106372 Red Liquid Color 0 g Weight Units g kg mg mcg lb oz See less Volume Unit…" at bounding box center [301, 191] width 461 height 17
type input "3.75"
click at [292, 192] on div "Ingredient * Amount * Unit * Waste * .a-a{fill:#347362;}.b-a{fill:#fff;} Grams …" at bounding box center [300, 144] width 461 height 224
click at [292, 192] on div "g" at bounding box center [322, 192] width 84 height 12
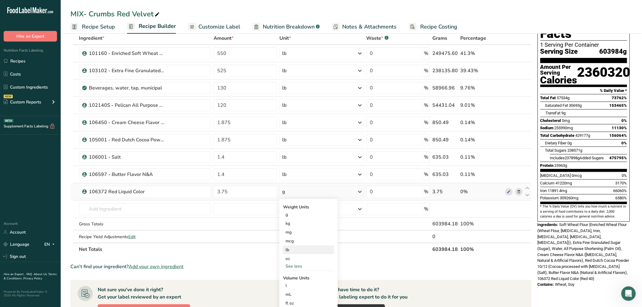
drag, startPoint x: 288, startPoint y: 264, endPoint x: 292, endPoint y: 251, distance: 13.9
click at [292, 251] on div "Weight Units g kg mg mcg lb oz See less Volume Units l Volume units require a d…" at bounding box center [309, 257] width 58 height 117
click at [292, 251] on div "lb" at bounding box center [308, 250] width 51 height 9
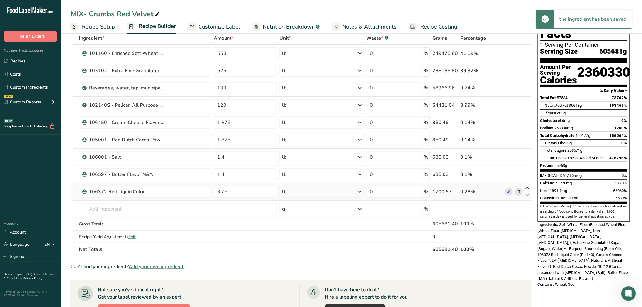
click at [528, 189] on icon at bounding box center [527, 188] width 7 height 5
type input "3.75"
type input "1.4"
click at [526, 171] on icon at bounding box center [527, 171] width 7 height 5
type input "3.75"
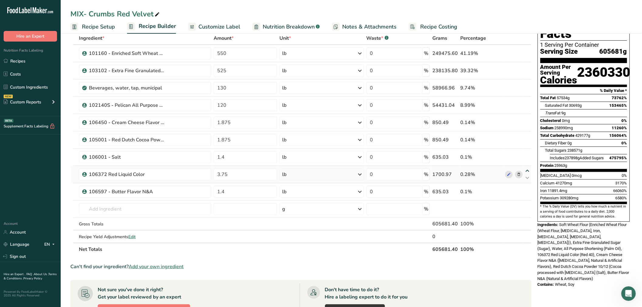
type input "1.4"
click at [527, 154] on icon at bounding box center [527, 153] width 7 height 5
type input "3.75"
type input "1.875"
click at [527, 135] on icon at bounding box center [527, 136] width 7 height 5
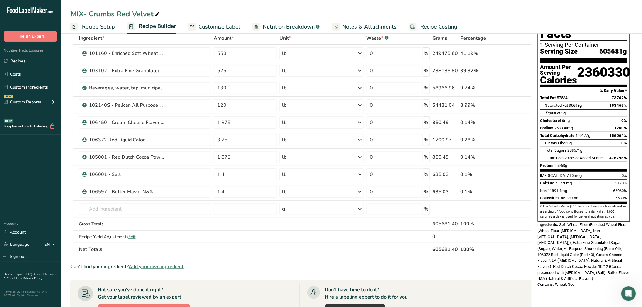
type input "3.75"
type input "1.875"
drag, startPoint x: 242, startPoint y: 158, endPoint x: 204, endPoint y: 137, distance: 43.2
click at [189, 160] on tr "105001 - Red Dutch Cocoa Powder 10/12 1.875 lb Weight Units g kg mg See more Vo…" at bounding box center [301, 157] width 461 height 17
type input "3.75"
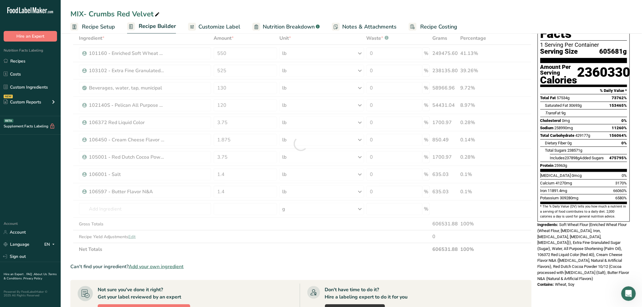
click at [463, 284] on div "Don't have time to do it? Hire a labeling expert to do it for you Hire a Labeli…" at bounding box center [412, 301] width 225 height 35
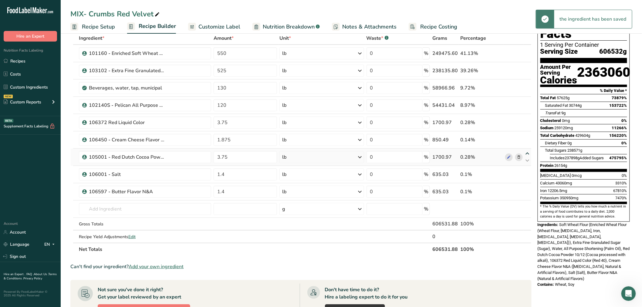
click at [526, 154] on icon at bounding box center [527, 153] width 7 height 5
type input "3.75"
click at [530, 137] on icon at bounding box center [527, 136] width 7 height 5
drag, startPoint x: 231, startPoint y: 155, endPoint x: 188, endPoint y: 124, distance: 53.4
click at [195, 143] on tbody "101160 - Enriched Soft Wheat Flour 550 lb Weight Units g kg mg See more Volume …" at bounding box center [301, 144] width 461 height 198
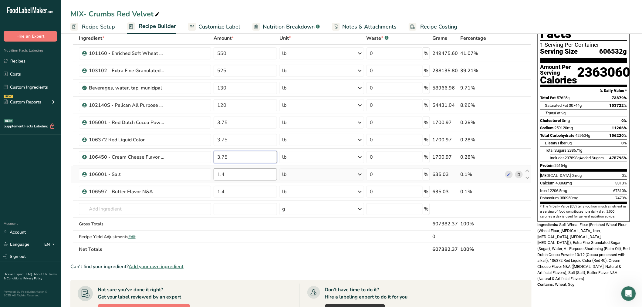
type input "3.75"
click at [251, 171] on div "Ingredient * Amount * Unit * Waste * .a-a{fill:#347362;}.b-a{fill:#fff;} Grams …" at bounding box center [300, 144] width 461 height 224
drag, startPoint x: 234, startPoint y: 175, endPoint x: 182, endPoint y: 159, distance: 54.7
click at [185, 170] on tr "106001 - Salt 1.4 lb Weight Units g kg mg See more Volume Units l Volume units …" at bounding box center [301, 174] width 461 height 17
type input "2.8"
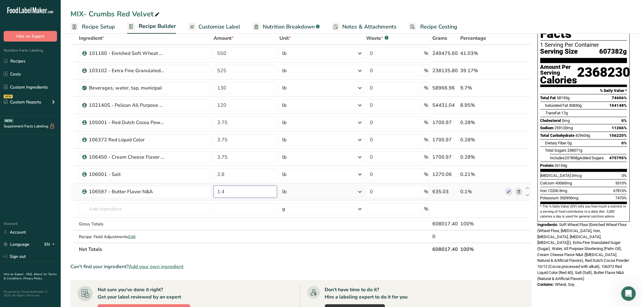
click at [237, 190] on div "Ingredient * Amount * Unit * Waste * .a-a{fill:#347362;}.b-a{fill:#fff;} Grams …" at bounding box center [300, 144] width 461 height 224
drag, startPoint x: 228, startPoint y: 191, endPoint x: 204, endPoint y: 182, distance: 25.6
click at [202, 186] on tr "106597 - Butter Flavor N&A 1.4 lb Weight Units g kg mg mcg lb oz See less Volum…" at bounding box center [301, 191] width 461 height 17
type input "2.8"
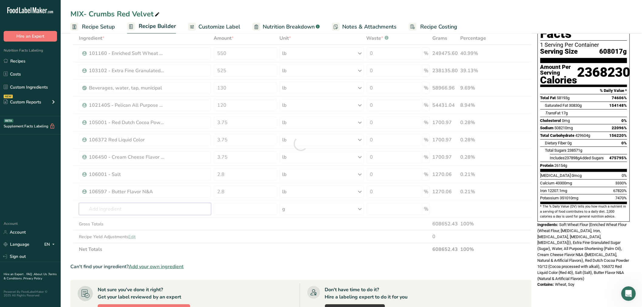
click at [132, 205] on div "Ingredient * Amount * Unit * Waste * .a-a{fill:#347362;}.b-a{fill:#fff;} Grams …" at bounding box center [300, 144] width 461 height 224
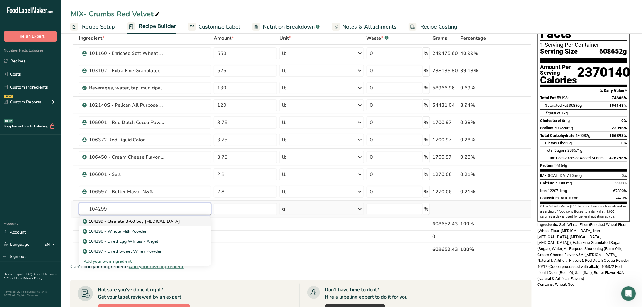
type input "104299"
click at [125, 220] on p "104299 - Clearate B-60 Soy Lecithin" at bounding box center [132, 221] width 97 height 6
type input "104299 - Clearate B-60 Soy Lecithin"
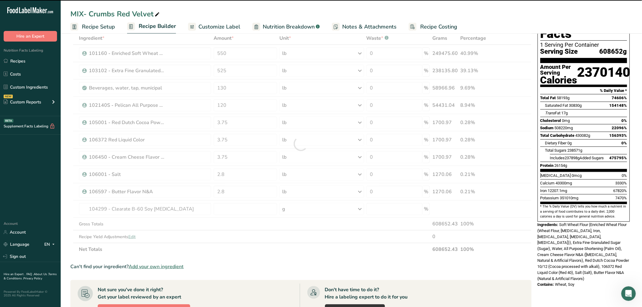
type input "0"
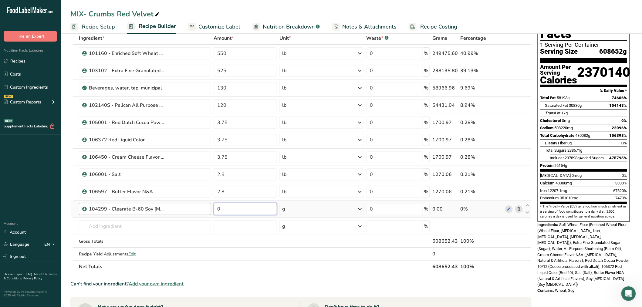
drag, startPoint x: 219, startPoint y: 210, endPoint x: 207, endPoint y: 211, distance: 11.3
click at [207, 211] on tr "104299 - Clearate B-60 Soy Lecithin 0 g Weight Units g kg mg See more Volume Un…" at bounding box center [301, 209] width 461 height 17
type input "1"
click at [293, 202] on div "Ingredient * Amount * Unit * Waste * .a-a{fill:#347362;}.b-a{fill:#fff;} Grams …" at bounding box center [300, 152] width 461 height 241
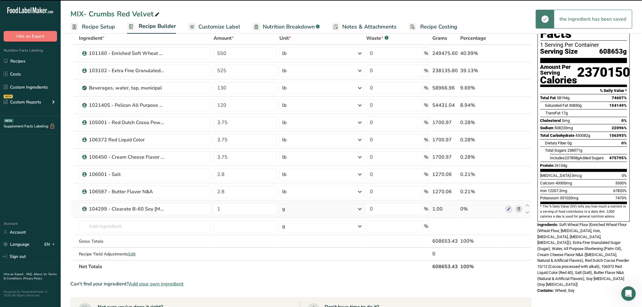
click at [295, 206] on div "g" at bounding box center [322, 209] width 84 height 12
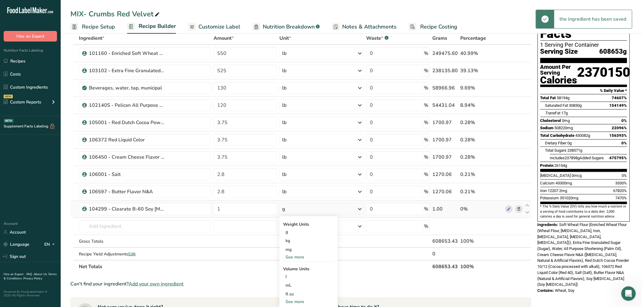
click at [304, 257] on div "See more" at bounding box center [308, 257] width 51 height 6
click at [290, 269] on div "lb" at bounding box center [308, 267] width 51 height 9
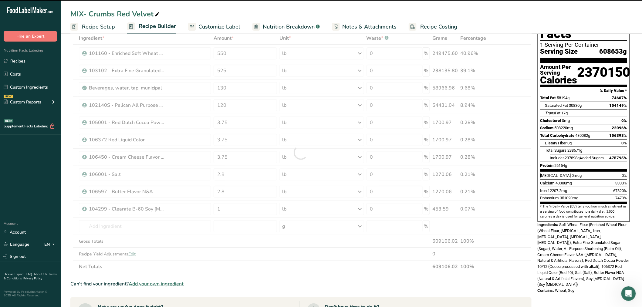
click at [260, 261] on div at bounding box center [300, 152] width 461 height 241
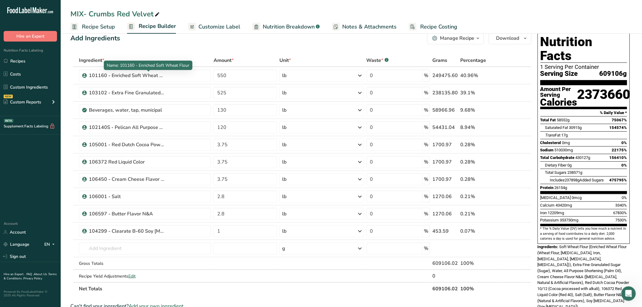
scroll to position [0, 0]
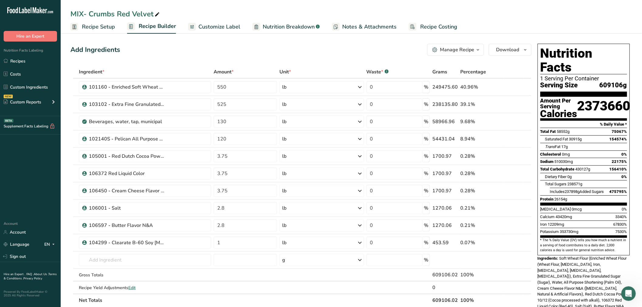
drag, startPoint x: 450, startPoint y: 48, endPoint x: 451, endPoint y: 60, distance: 12.0
click at [450, 49] on div "Manage Recipe" at bounding box center [457, 49] width 34 height 7
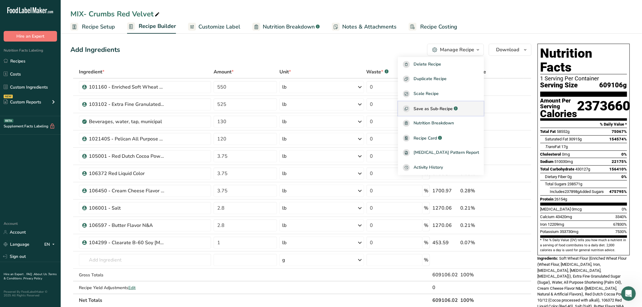
click at [447, 108] on span "Save as Sub-Recipe" at bounding box center [433, 109] width 39 height 6
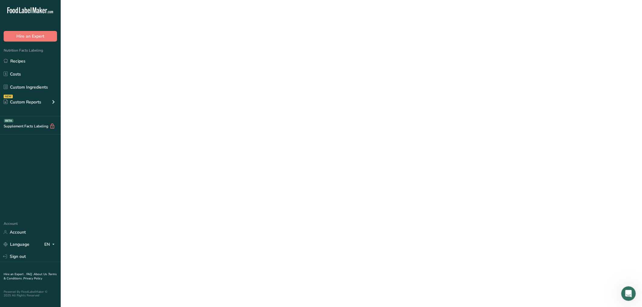
select select "30"
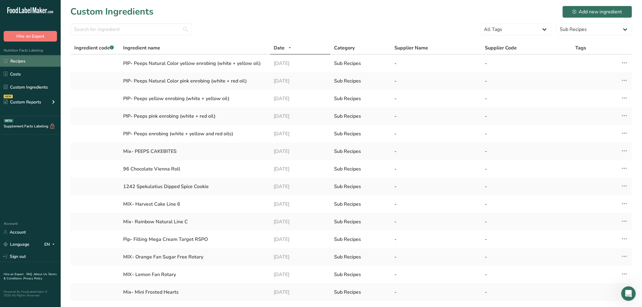
click at [13, 66] on link "Recipes" at bounding box center [30, 61] width 61 height 12
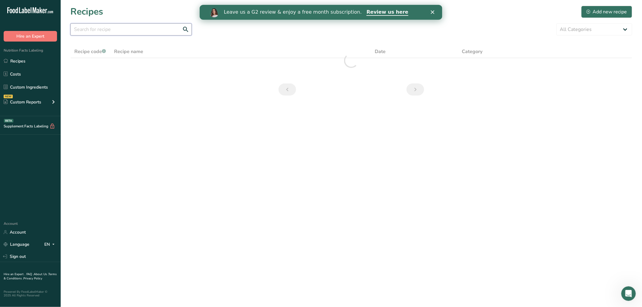
click at [104, 32] on input "text" at bounding box center [130, 29] width 121 height 12
type input "44 red"
click at [151, 65] on link "44 Red Velvet Cookie" at bounding box center [241, 67] width 254 height 13
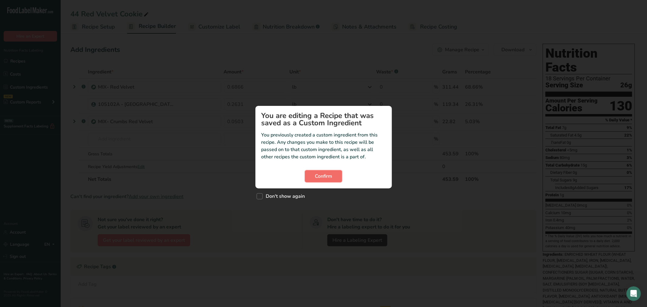
click at [310, 177] on button "Confirm" at bounding box center [323, 176] width 37 height 12
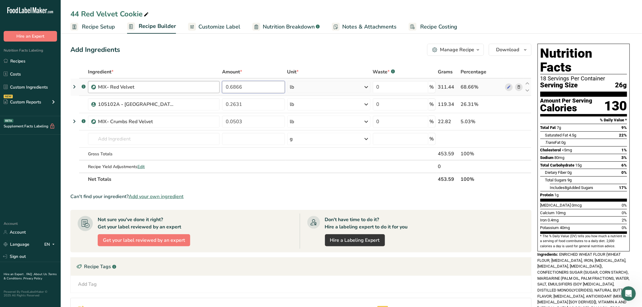
drag, startPoint x: 204, startPoint y: 92, endPoint x: 194, endPoint y: 93, distance: 10.0
click at [194, 93] on tr ".a-a{fill:#347362;}.b-a{fill:#fff;} MIX- Red Velvet 0.6866 lb Weight Units g kg…" at bounding box center [301, 87] width 461 height 17
type input "3.8597"
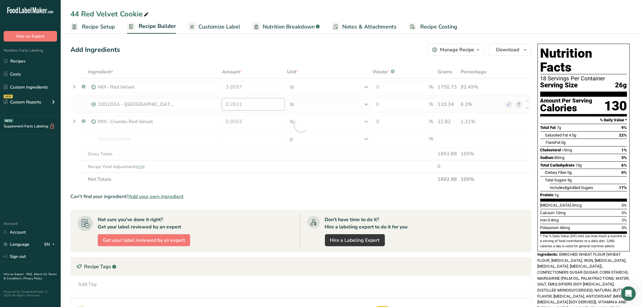
click at [254, 102] on div "Ingredient * Amount * Unit * Waste * .a-a{fill:#347362;}.b-a{fill:#fff;} Grams …" at bounding box center [300, 126] width 461 height 120
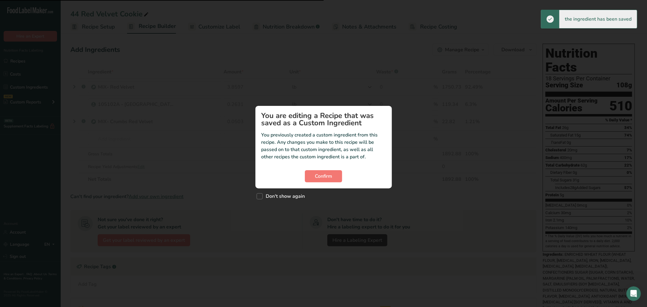
click at [306, 182] on section "You are editing a Recipe that was saved as a Custom Ingredient You previously c…" at bounding box center [324, 147] width 137 height 83
click at [256, 195] on div "Don't show again" at bounding box center [324, 194] width 137 height 13
click at [260, 196] on span "Custom ingredient modal" at bounding box center [260, 196] width 6 height 6
click at [260, 196] on input "Don't show again" at bounding box center [259, 196] width 4 height 4
checkbox input "true"
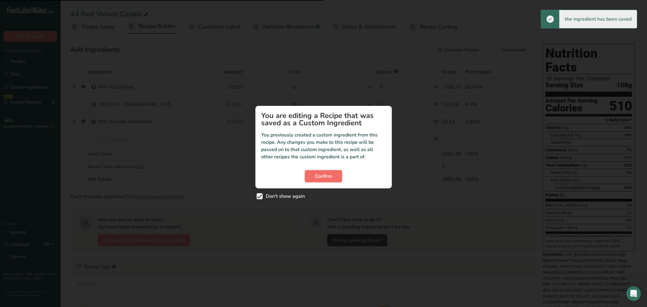
click at [315, 179] on button "Confirm" at bounding box center [323, 176] width 37 height 12
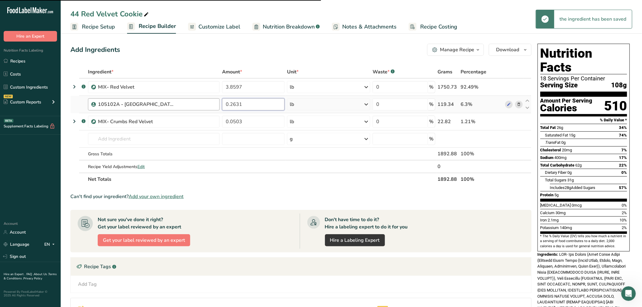
drag, startPoint x: 244, startPoint y: 106, endPoint x: 214, endPoint y: 107, distance: 30.4
click at [214, 107] on tr "105102A - Silver Lake 2 White Wafers 0.2631 lb Weight Units g kg mg See more Vo…" at bounding box center [301, 104] width 461 height 17
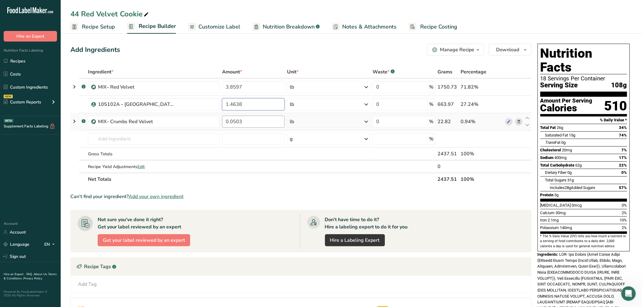
type input "1.4638"
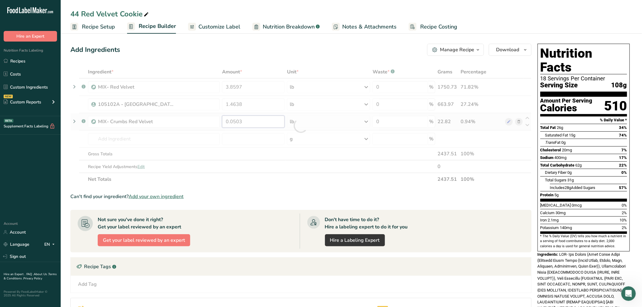
click at [252, 125] on div "Ingredient * Amount * Unit * Waste * .a-a{fill:#347362;}.b-a{fill:#fff;} Grams …" at bounding box center [300, 126] width 461 height 120
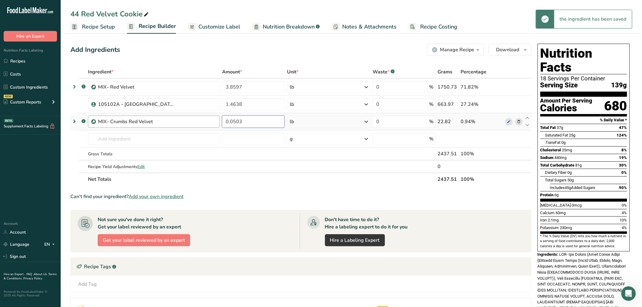
drag, startPoint x: 239, startPoint y: 125, endPoint x: 166, endPoint y: 120, distance: 73.0
click at [167, 122] on tr ".a-a{fill:#347362;}.b-a{fill:#fff;} MIX- Crumbs Red Velvet 0.0503 lb Weight Uni…" at bounding box center [301, 121] width 461 height 17
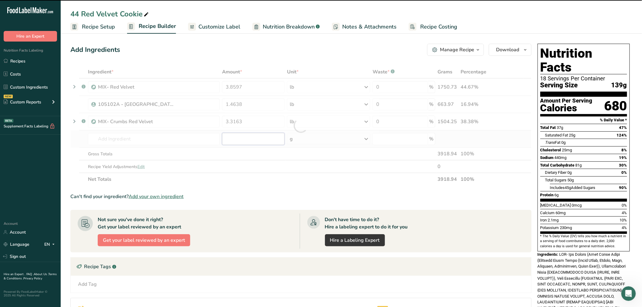
click at [268, 136] on div "Ingredient * Amount * Unit * Waste * .a-a{fill:#347362;}.b-a{fill:#fff;} Grams …" at bounding box center [300, 126] width 461 height 120
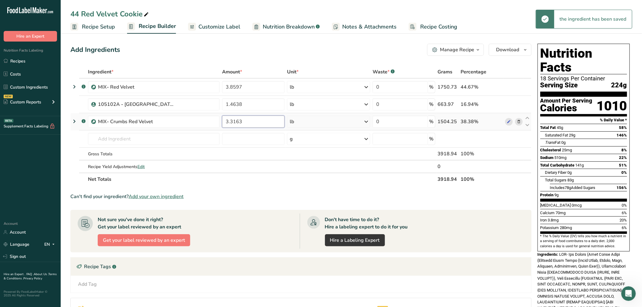
click at [230, 123] on input "3.3163" at bounding box center [253, 122] width 63 height 12
type input "0.3163"
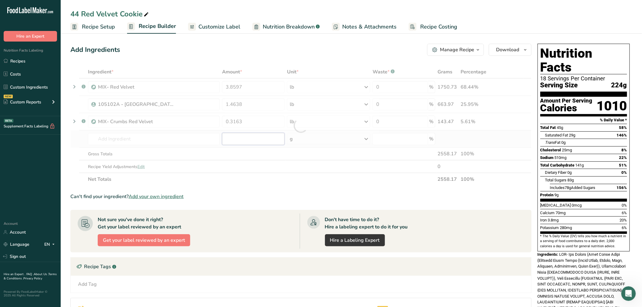
click at [235, 142] on div "Ingredient * Amount * Unit * Waste * .a-a{fill:#347362;}.b-a{fill:#fff;} Grams …" at bounding box center [300, 126] width 461 height 120
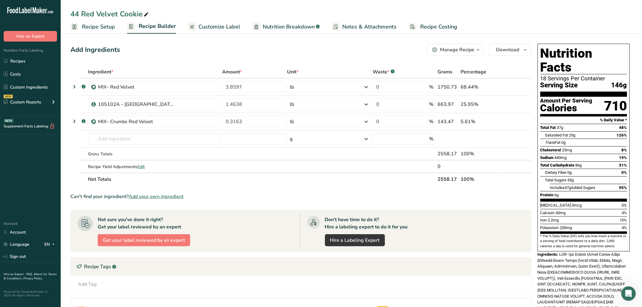
click at [100, 26] on span "Recipe Setup" at bounding box center [98, 27] width 33 height 8
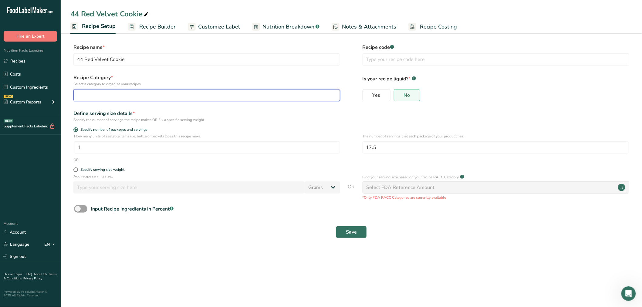
click at [88, 93] on div "button" at bounding box center [204, 95] width 255 height 7
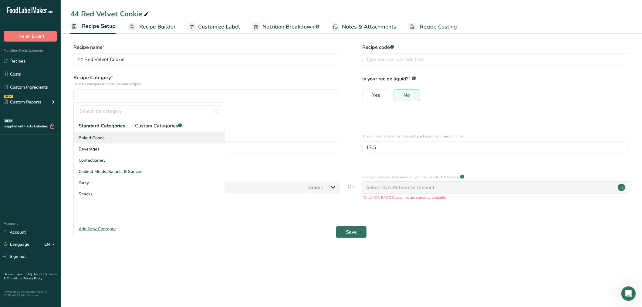
click at [100, 140] on span "Baked Goods" at bounding box center [92, 138] width 26 height 6
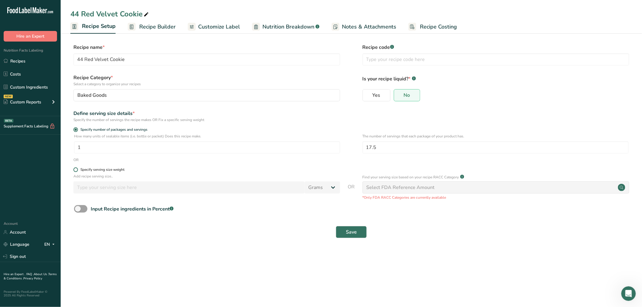
click at [73, 168] on div "Specify serving size weight" at bounding box center [351, 171] width 562 height 6
drag, startPoint x: 74, startPoint y: 168, endPoint x: 77, endPoint y: 171, distance: 4.7
click at [74, 168] on span at bounding box center [75, 170] width 5 height 5
click at [74, 168] on input "Specify serving size weight" at bounding box center [75, 170] width 4 height 4
radio input "true"
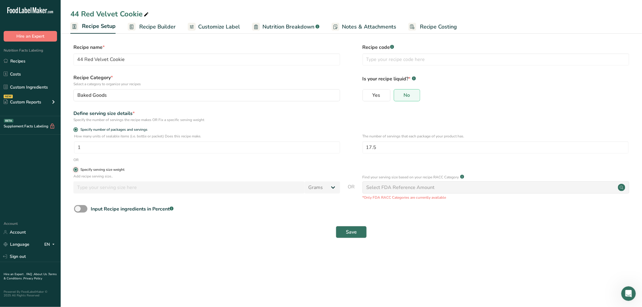
radio input "false"
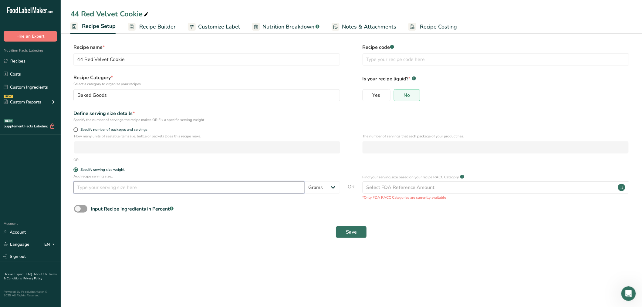
click at [138, 189] on input "number" at bounding box center [188, 188] width 231 height 12
type input "26"
click at [350, 231] on span "Save" at bounding box center [351, 232] width 11 height 7
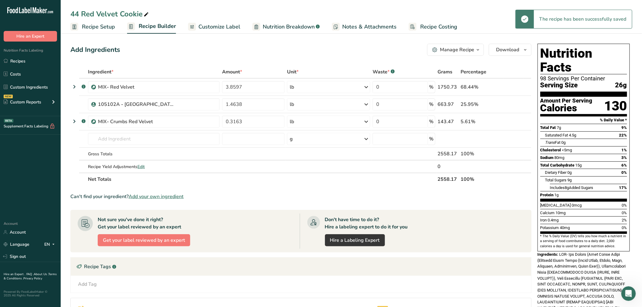
click at [222, 30] on span "Customize Label" at bounding box center [220, 27] width 42 height 8
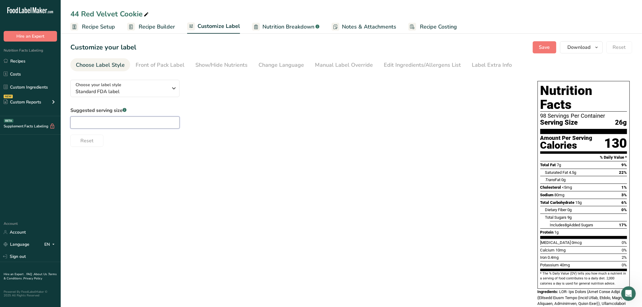
click at [96, 122] on input "text" at bounding box center [124, 123] width 109 height 12
type input "2 cookies"
drag, startPoint x: 320, startPoint y: 70, endPoint x: 277, endPoint y: 74, distance: 43.3
click at [319, 70] on link "Manual Label Override" at bounding box center [344, 65] width 58 height 14
type input "2 cookies (26g)"
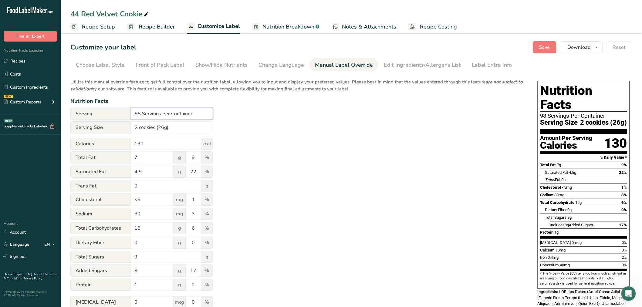
drag, startPoint x: 140, startPoint y: 114, endPoint x: 101, endPoint y: 98, distance: 41.9
click at [103, 100] on div "Utilize this manual override feature to get full control over the nutrition lab…" at bounding box center [297, 220] width 455 height 290
type input "Varied Servings Per Container"
click at [534, 48] on button "Save" at bounding box center [545, 47] width 24 height 12
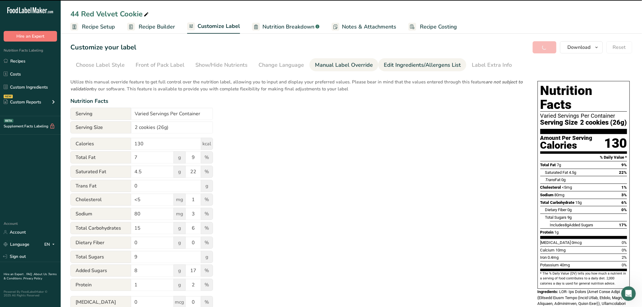
click at [409, 67] on div "Edit Ingredients/Allergens List" at bounding box center [422, 65] width 77 height 8
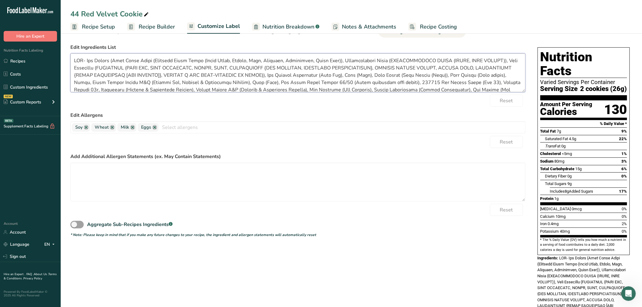
drag, startPoint x: 499, startPoint y: 84, endPoint x: 0, endPoint y: 23, distance: 502.7
click at [0, 23] on div ".a-20{fill:#fff;} Hire an Expert Nutrition Facts Labeling Recipes Costs Custom …" at bounding box center [321, 223] width 642 height 514
paste textarea "ENRICHED WHEAT FLOUR (WHEAT FLOUR, NIACIN, IRON, THIAMINE, RIBOFLAVIN, FOLIC AC…"
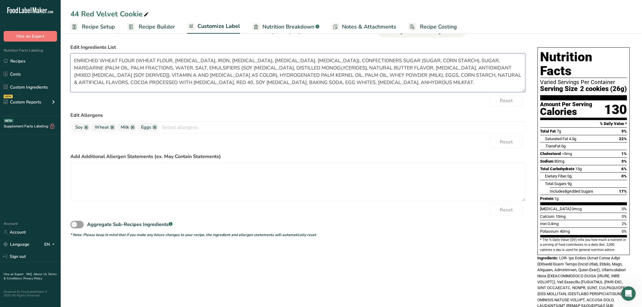
type textarea "ENRICHED WHEAT FLOUR (WHEAT FLOUR, NIACIN, IRON, THIAMINE, RIBOFLAVIN, FOLIC AC…"
click at [184, 178] on textarea at bounding box center [297, 182] width 455 height 39
paste textarea "PROCESSED IN A PLANT THAT ALSO PROCESSES PEANUTS, TREENUTS, & SESAME CONTAINS B…"
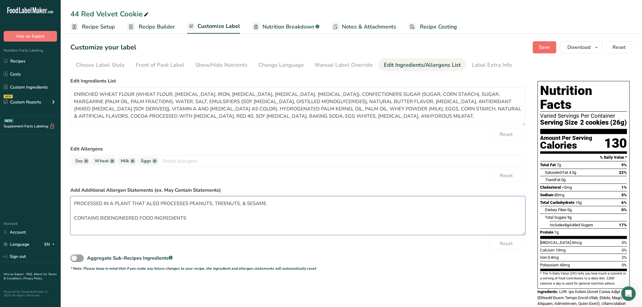
type textarea "PROCESSED IN A PLANT THAT ALSO PROCESSES PEANUTS, TREENUTS, & SESAME CONTAINS B…"
click at [545, 43] on button "Save" at bounding box center [545, 47] width 24 height 12
click at [582, 49] on span "Download" at bounding box center [579, 47] width 23 height 7
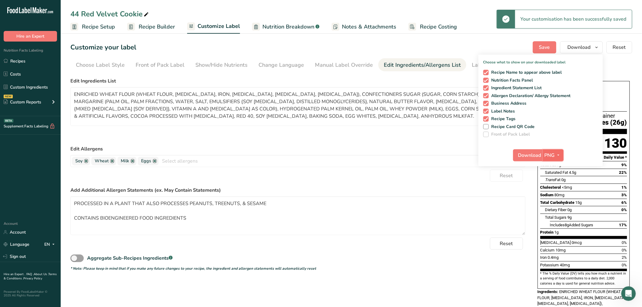
click at [554, 161] on button "PNG" at bounding box center [553, 155] width 21 height 12
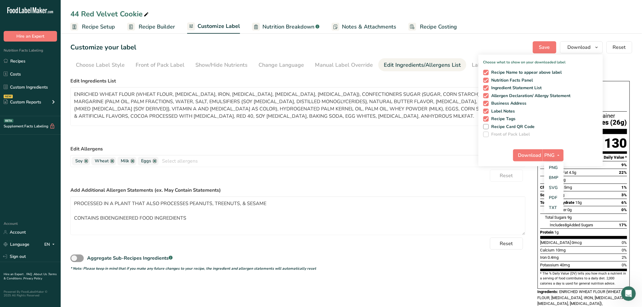
drag, startPoint x: 554, startPoint y: 197, endPoint x: 531, endPoint y: 162, distance: 41.8
click at [554, 197] on link "PDF" at bounding box center [554, 198] width 19 height 10
click at [527, 153] on span "Download" at bounding box center [530, 155] width 23 height 7
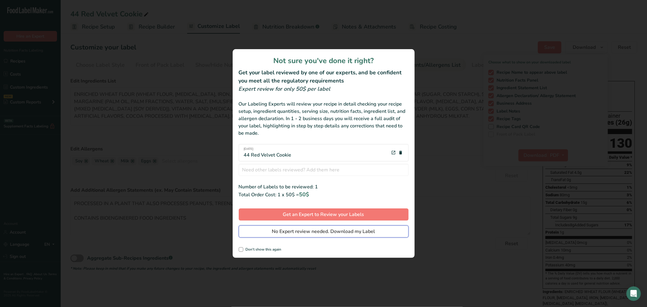
click at [317, 231] on span "No Expert review needed. Download my Label" at bounding box center [323, 231] width 103 height 7
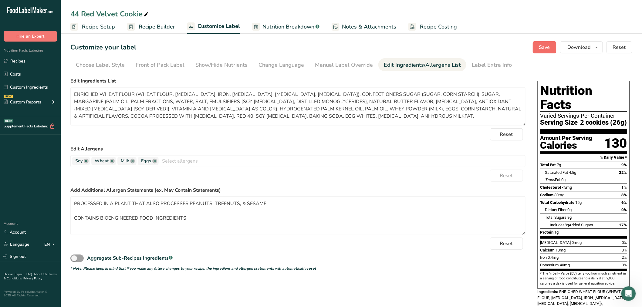
click at [546, 49] on span "Save" at bounding box center [544, 47] width 11 height 7
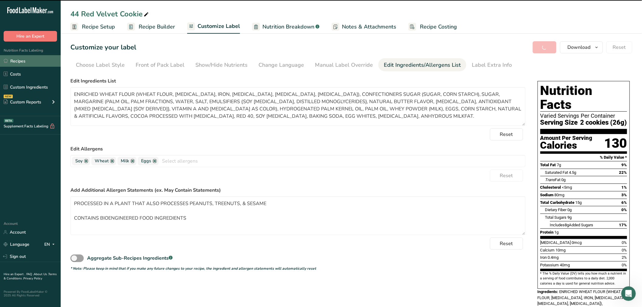
click at [15, 59] on link "Recipes" at bounding box center [30, 61] width 61 height 12
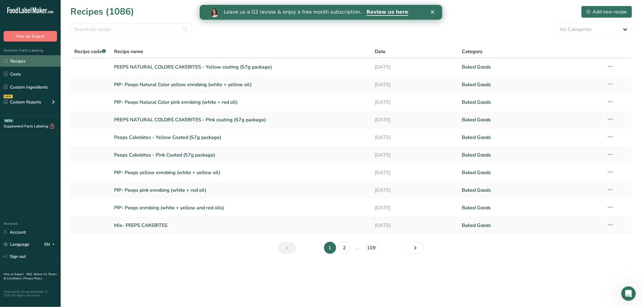
click at [46, 59] on link "Recipes" at bounding box center [30, 61] width 61 height 12
